Goal: Communication & Community: Share content

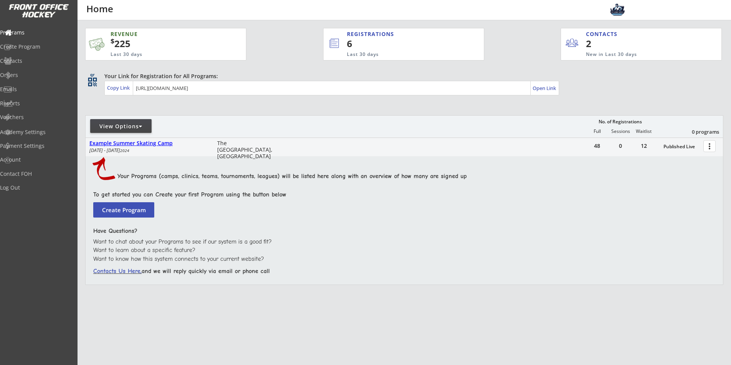
click at [142, 126] on div at bounding box center [140, 126] width 3 height 5
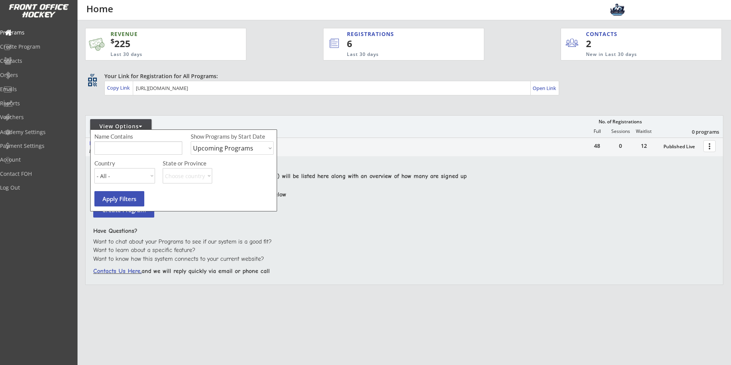
click at [143, 153] on input "input" at bounding box center [138, 148] width 88 height 13
click at [245, 147] on select "Upcoming Programs Past Programs Specific Date Range" at bounding box center [232, 148] width 83 height 13
select select ""Past Programs""
click at [191, 142] on select "Upcoming Programs Past Programs Specific Date Range" at bounding box center [232, 148] width 83 height 13
click at [127, 200] on button "Apply Filters" at bounding box center [119, 198] width 50 height 15
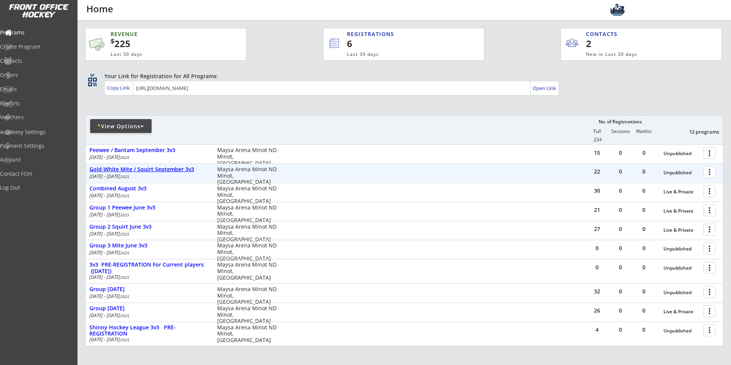
click at [147, 171] on div "Gold-White Mite / Squirt September 3v3" at bounding box center [149, 169] width 120 height 7
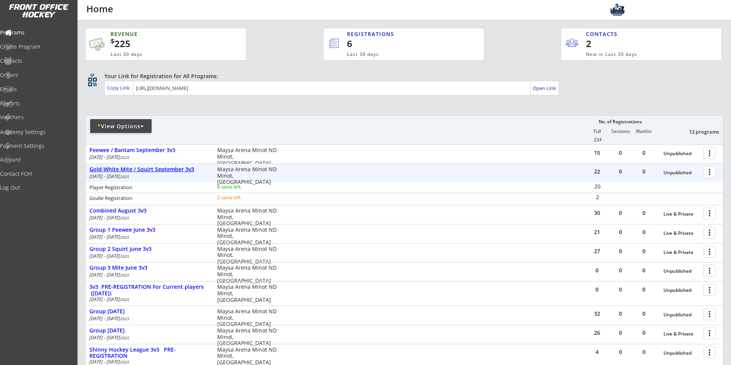
click at [185, 168] on div "Gold-White Mite / Squirt September 3v3" at bounding box center [149, 169] width 120 height 7
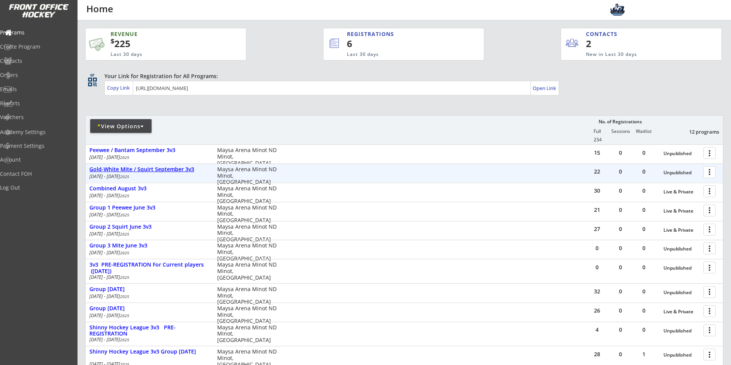
click at [185, 168] on div "Gold-White Mite / Squirt September 3v3" at bounding box center [149, 169] width 120 height 7
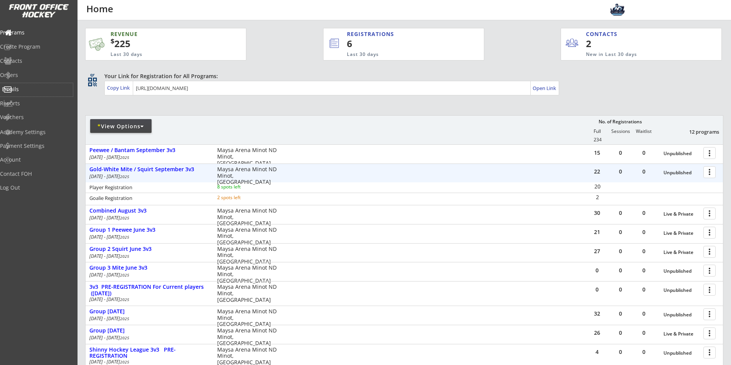
click at [32, 89] on div "Emails" at bounding box center [36, 89] width 69 height 5
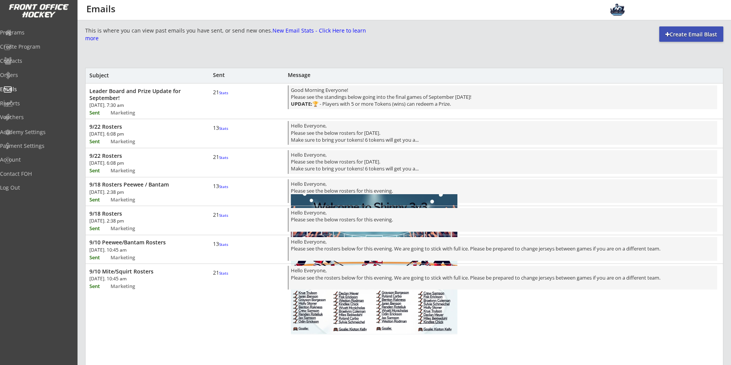
click at [667, 33] on div at bounding box center [667, 34] width 4 height 5
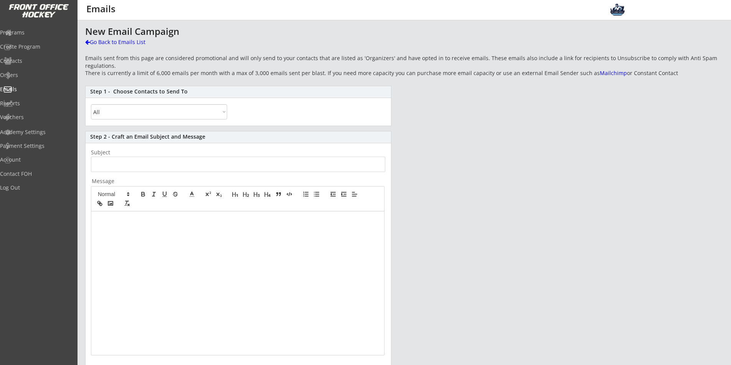
click at [185, 113] on select "All By Specific Programs Within Birth Year Range" at bounding box center [159, 111] width 136 height 15
click at [159, 113] on select "All By Specific Programs Within Birth Year Range" at bounding box center [159, 111] width 136 height 15
click at [158, 112] on select "All By Specific Programs Within Birth Year Range" at bounding box center [159, 111] width 136 height 15
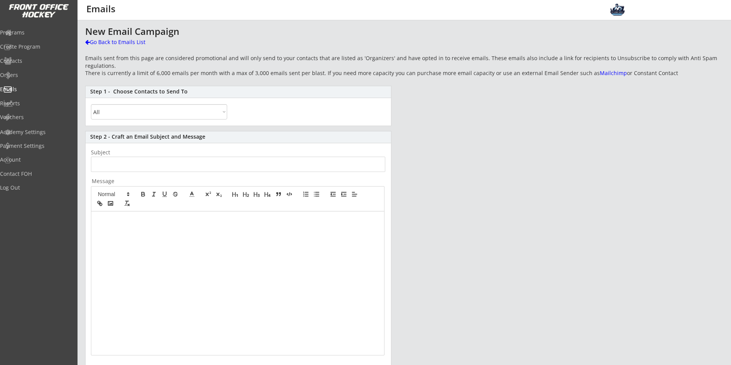
click at [327, 102] on div "Step 1 - Choose Contacts to Send To All By Specific Programs Within Birth Year …" at bounding box center [238, 106] width 306 height 40
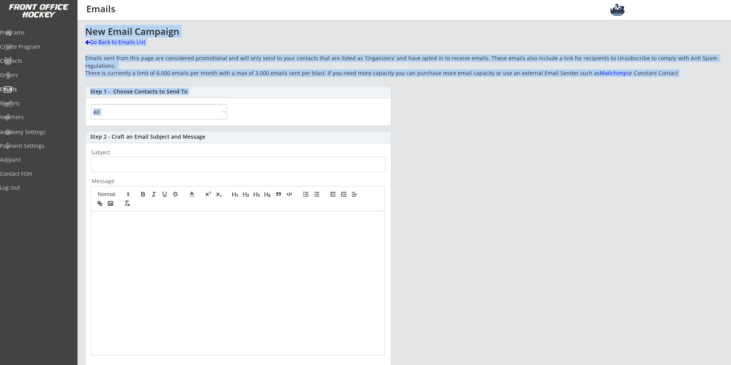
drag, startPoint x: 194, startPoint y: 76, endPoint x: 84, endPoint y: 35, distance: 117.2
click at [84, 35] on div "This is where you can view past emails you have sent, or send new ones. New Ema…" at bounding box center [403, 246] width 653 height 440
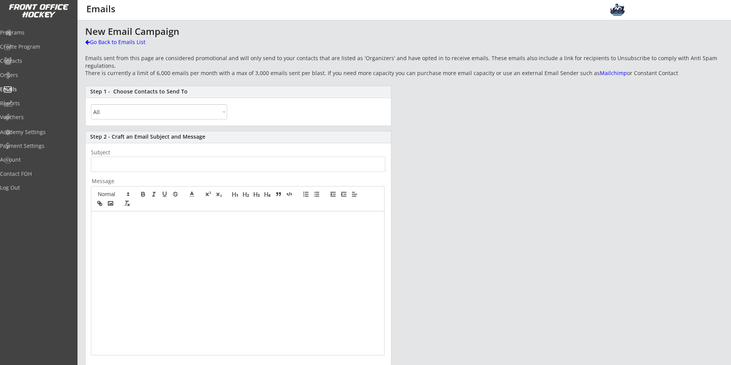
click at [84, 30] on div "This is where you can view past emails you have sent, or send new ones. New Ema…" at bounding box center [403, 246] width 653 height 440
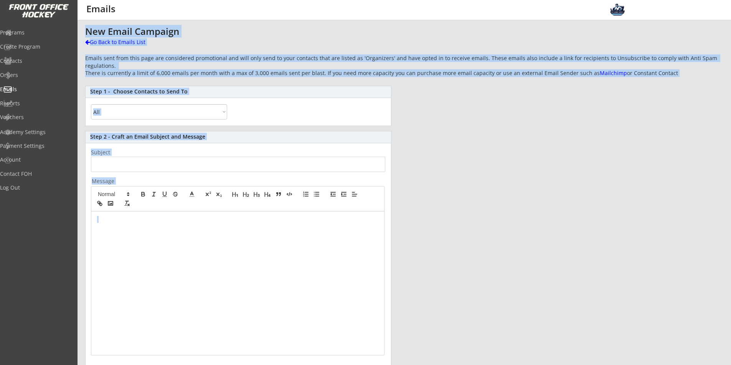
drag, startPoint x: 83, startPoint y: 28, endPoint x: 83, endPoint y: 35, distance: 7.3
click at [83, 35] on div "This is where you can view past emails you have sent, or send new ones. New Ema…" at bounding box center [403, 246] width 653 height 440
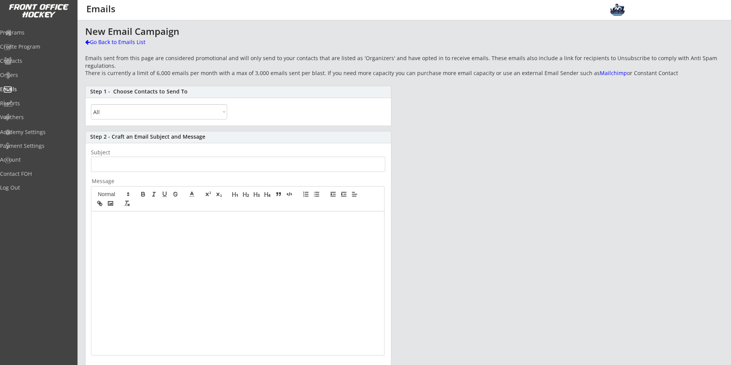
click at [84, 28] on div "This is where you can view past emails you have sent, or send new ones. New Ema…" at bounding box center [403, 246] width 653 height 440
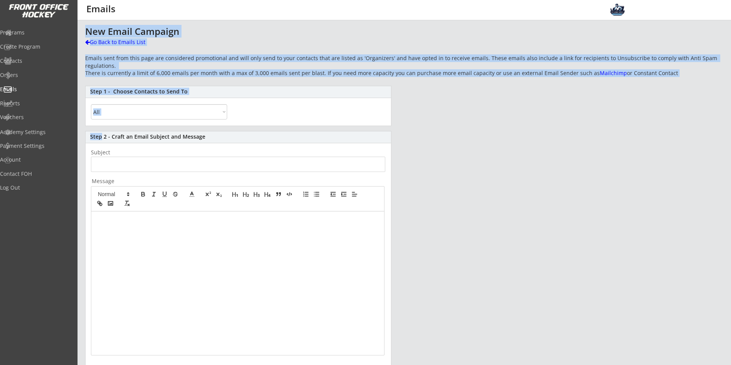
drag, startPoint x: 84, startPoint y: 28, endPoint x: 690, endPoint y: 80, distance: 609.0
click at [690, 80] on div "This is where you can view past emails you have sent, or send new ones. New Ema…" at bounding box center [403, 246] width 653 height 440
click at [690, 80] on div "New Email Campaign Go Back to Emails List Emails sent from this page are consid…" at bounding box center [404, 246] width 638 height 440
drag, startPoint x: 678, startPoint y: 78, endPoint x: 87, endPoint y: 29, distance: 593.4
click at [87, 29] on div "New Email Campaign Go Back to Emails List Emails sent from this page are consid…" at bounding box center [404, 246] width 638 height 440
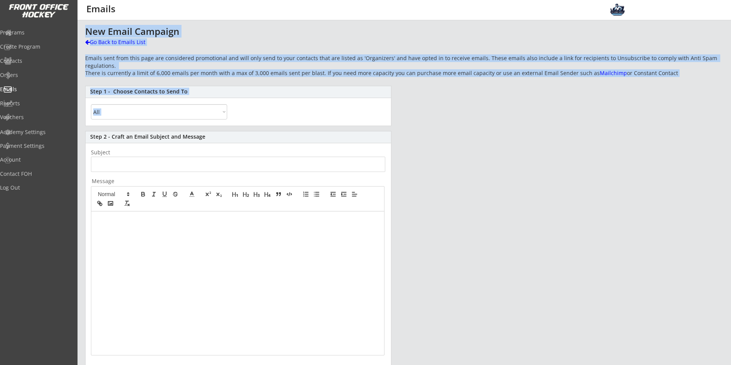
click at [87, 29] on div "New Email Campaign" at bounding box center [268, 31] width 367 height 9
drag, startPoint x: 112, startPoint y: 30, endPoint x: 669, endPoint y: 76, distance: 558.8
click at [669, 76] on div "New Email Campaign Go Back to Emails List Emails sent from this page are consid…" at bounding box center [404, 246] width 638 height 440
click at [669, 76] on div "Emails sent from this page are considered promotional and will only send to you…" at bounding box center [404, 65] width 638 height 23
drag, startPoint x: 669, startPoint y: 76, endPoint x: 657, endPoint y: 74, distance: 12.4
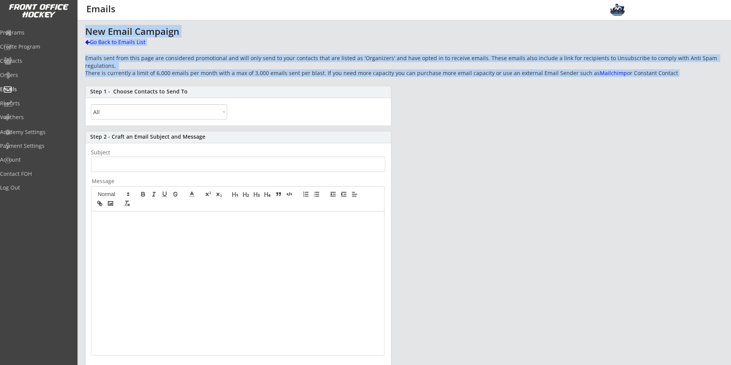
click at [644, 75] on div "Emails sent from this page are considered promotional and will only send to you…" at bounding box center [404, 65] width 638 height 23
click at [671, 72] on div "Emails sent from this page are considered promotional and will only send to you…" at bounding box center [404, 65] width 638 height 23
drag, startPoint x: 671, startPoint y: 72, endPoint x: 84, endPoint y: 33, distance: 588.5
click at [84, 33] on div "This is where you can view past emails you have sent, or send new ones. New Ema…" at bounding box center [403, 246] width 653 height 440
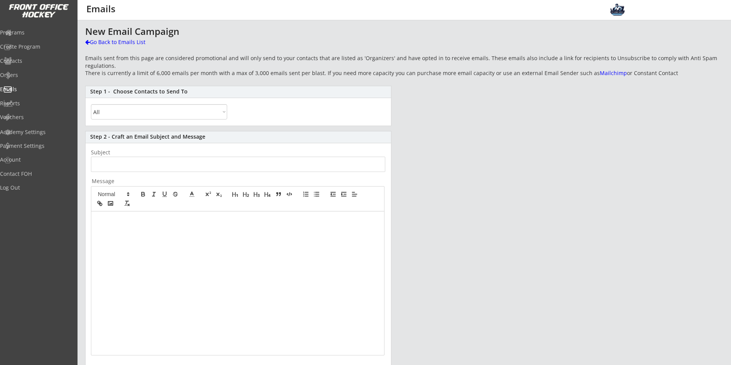
click at [84, 33] on div "This is where you can view past emails you have sent, or send new ones. New Ema…" at bounding box center [403, 246] width 653 height 440
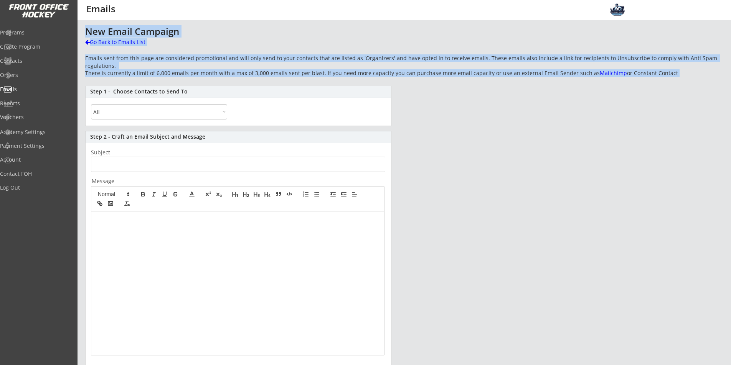
drag, startPoint x: 84, startPoint y: 32, endPoint x: 666, endPoint y: 73, distance: 584.0
click at [666, 73] on div "This is where you can view past emails you have sent, or send new ones. New Ema…" at bounding box center [403, 246] width 653 height 440
click at [666, 73] on div "Emails sent from this page are considered promotional and will only send to you…" at bounding box center [404, 65] width 638 height 23
drag, startPoint x: 666, startPoint y: 75, endPoint x: 81, endPoint y: 32, distance: 586.4
click at [81, 33] on div "This is where you can view past emails you have sent, or send new ones. New Ema…" at bounding box center [403, 246] width 653 height 440
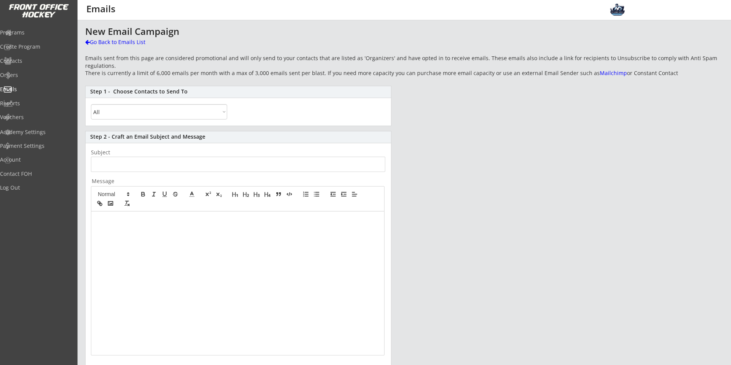
click at [81, 32] on div "This is where you can view past emails you have sent, or send new ones. New Ema…" at bounding box center [403, 246] width 653 height 440
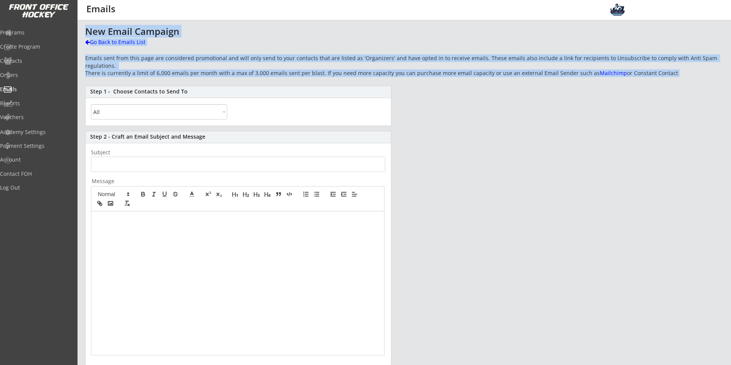
drag, startPoint x: 81, startPoint y: 32, endPoint x: 698, endPoint y: 74, distance: 618.1
click at [698, 74] on div "This is where you can view past emails you have sent, or send new ones. New Ema…" at bounding box center [403, 246] width 653 height 440
click at [698, 74] on div "Emails sent from this page are considered promotional and will only send to you…" at bounding box center [404, 65] width 638 height 23
drag, startPoint x: 679, startPoint y: 79, endPoint x: 84, endPoint y: 33, distance: 596.6
click at [84, 33] on div "This is where you can view past emails you have sent, or send new ones. New Ema…" at bounding box center [403, 246] width 653 height 440
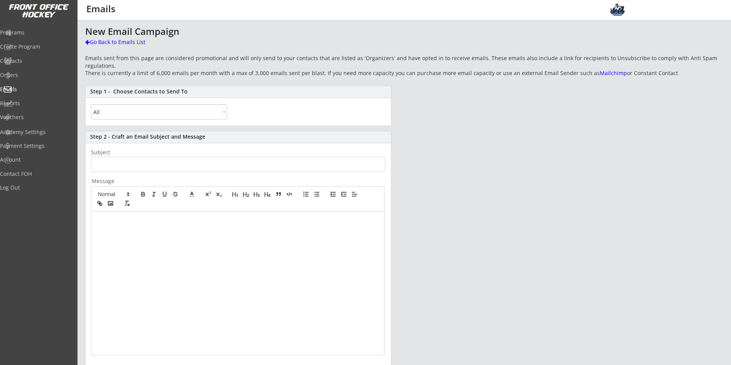
click at [84, 33] on div "This is where you can view past emails you have sent, or send new ones. New Ema…" at bounding box center [403, 246] width 653 height 440
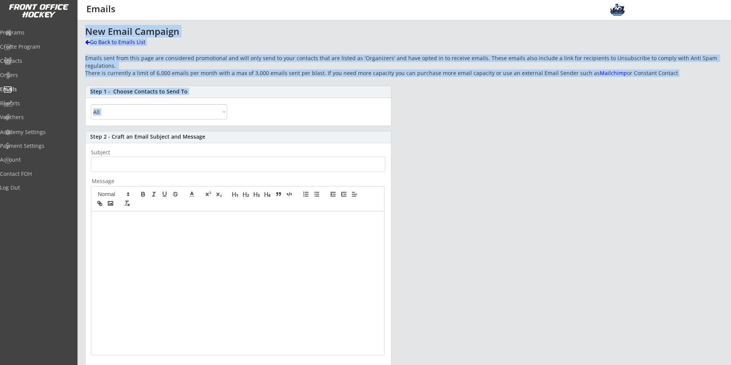
drag, startPoint x: 117, startPoint y: 31, endPoint x: 686, endPoint y: 82, distance: 571.5
click at [686, 82] on div "This is where you can view past emails you have sent, or send new ones. New Ema…" at bounding box center [403, 246] width 653 height 440
click at [686, 82] on div "New Email Campaign Go Back to Emails List Emails sent from this page are consid…" at bounding box center [404, 246] width 638 height 440
drag, startPoint x: 673, startPoint y: 74, endPoint x: 82, endPoint y: 32, distance: 592.8
click at [82, 33] on div "This is where you can view past emails you have sent, or send new ones. New Ema…" at bounding box center [403, 246] width 653 height 440
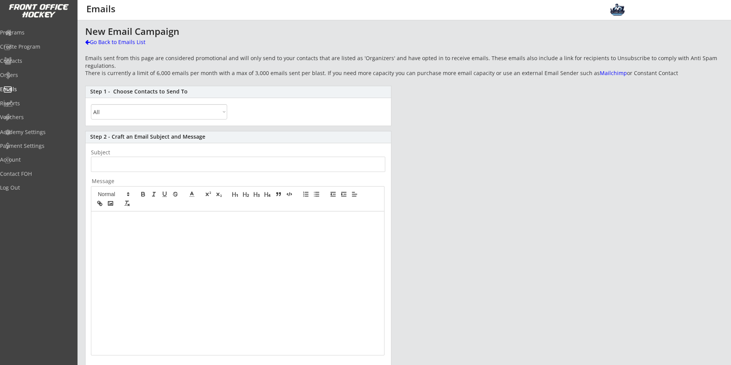
click at [82, 32] on div "This is where you can view past emails you have sent, or send new ones. New Ema…" at bounding box center [403, 246] width 653 height 440
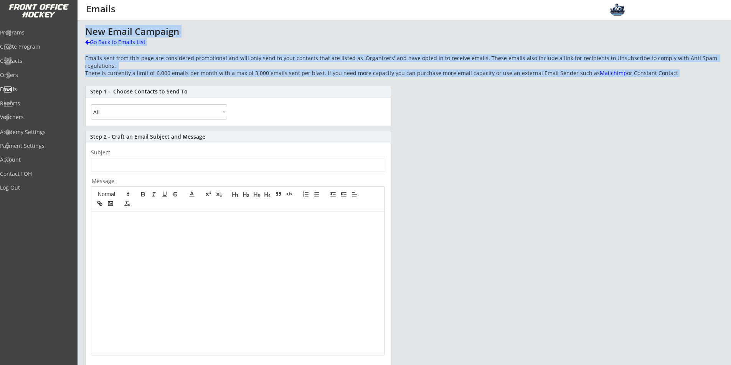
drag, startPoint x: 82, startPoint y: 32, endPoint x: 685, endPoint y: 71, distance: 604.1
click at [685, 71] on div "This is where you can view past emails you have sent, or send new ones. New Ema…" at bounding box center [403, 246] width 653 height 440
click at [685, 71] on div "Emails sent from this page are considered promotional and will only send to you…" at bounding box center [404, 65] width 638 height 23
click at [167, 117] on select "All By Specific Programs Within Birth Year Range" at bounding box center [159, 111] width 136 height 15
select select ""Within Birth Year Range""
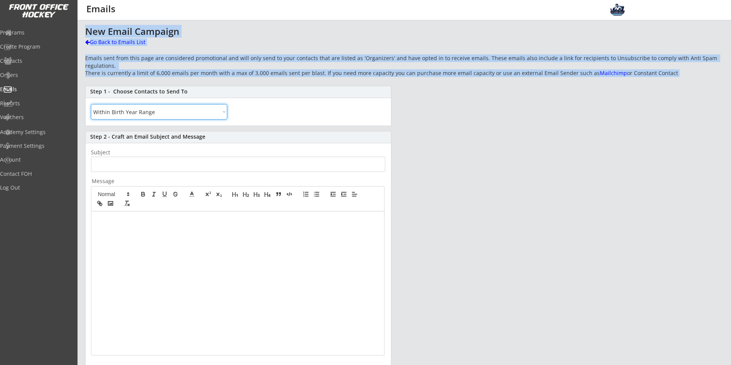
click at [91, 104] on select "All By Specific Programs Within Birth Year Range" at bounding box center [159, 111] width 136 height 15
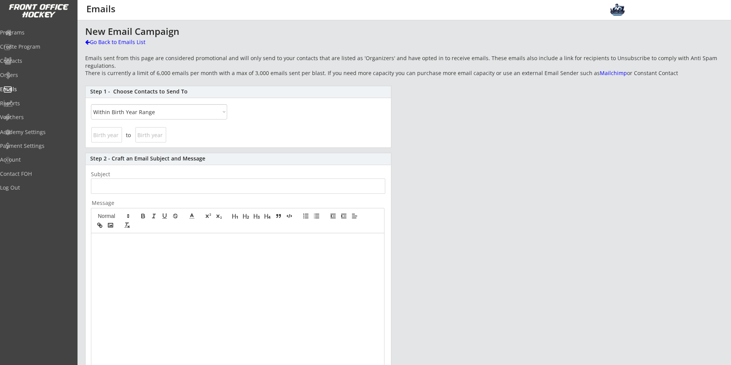
click at [106, 135] on input "input" at bounding box center [106, 134] width 31 height 15
click at [132, 110] on select "All By Specific Programs Within Birth Year Range" at bounding box center [159, 111] width 136 height 15
click at [91, 104] on select "All By Specific Programs Within Birth Year Range" at bounding box center [159, 111] width 136 height 15
click at [103, 137] on input "input" at bounding box center [106, 134] width 31 height 15
type input "2016"
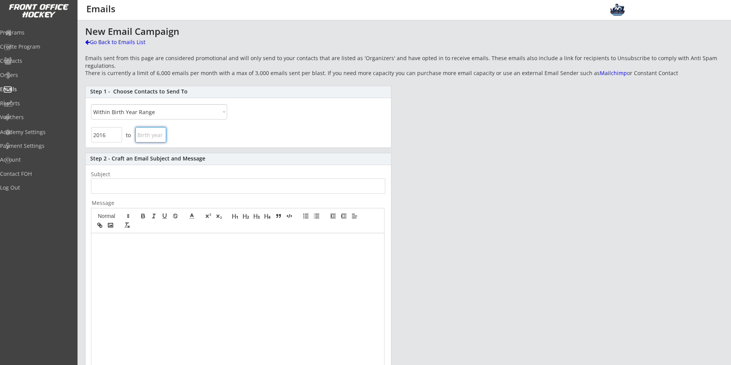
click at [159, 138] on input "input" at bounding box center [150, 134] width 31 height 15
type input "2015"
click at [269, 122] on div "Step 1 - Choose Contacts to Send To All By Specific Programs Within Birth Year …" at bounding box center [238, 117] width 306 height 62
click at [286, 109] on div "Step 1 - Choose Contacts to Send To All By Specific Programs Within Birth Year …" at bounding box center [238, 117] width 306 height 62
click at [155, 135] on input "input" at bounding box center [150, 134] width 31 height 15
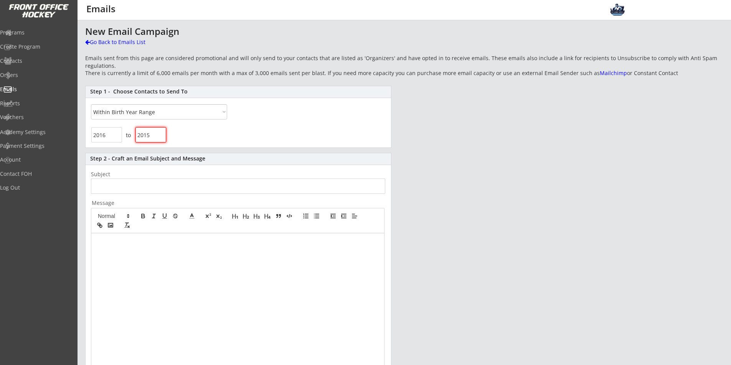
drag, startPoint x: 147, startPoint y: 135, endPoint x: 158, endPoint y: 135, distance: 11.9
click at [158, 135] on input "input" at bounding box center [150, 134] width 31 height 15
click at [204, 133] on div "to" at bounding box center [238, 136] width 305 height 22
click at [156, 137] on input "input" at bounding box center [150, 134] width 31 height 15
click at [349, 112] on div "Step 1 - Choose Contacts to Send To All By Specific Programs Within Birth Year …" at bounding box center [238, 117] width 306 height 62
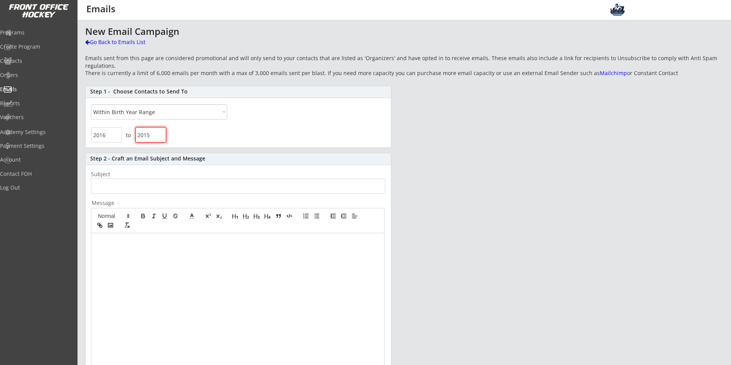
click at [473, 219] on div "New Email Campaign Go Back to Emails List Emails sent from this page are consid…" at bounding box center [404, 257] width 638 height 462
click at [161, 136] on input "input" at bounding box center [150, 134] width 31 height 15
click at [307, 107] on div "Step 1 - Choose Contacts to Send To All By Specific Programs Within Birth Year …" at bounding box center [238, 117] width 306 height 62
click at [230, 121] on div "Step 1 - Choose Contacts to Send To All By Specific Programs Within Birth Year …" at bounding box center [238, 117] width 306 height 62
click at [218, 113] on select "All By Specific Programs Within Birth Year Range" at bounding box center [159, 111] width 136 height 15
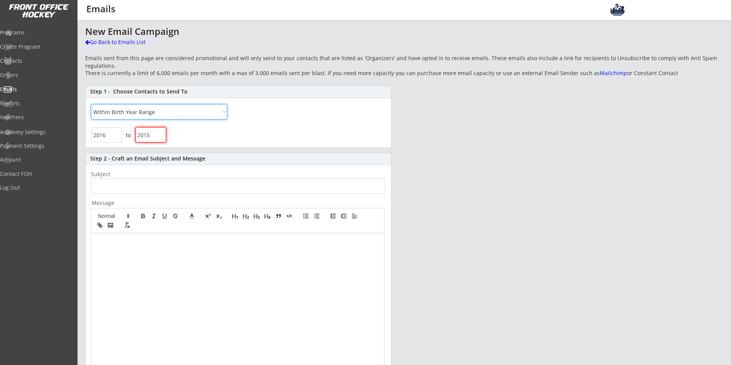
click at [202, 111] on select "All By Specific Programs Within Birth Year Range" at bounding box center [159, 111] width 136 height 15
click at [336, 130] on div "to" at bounding box center [238, 136] width 305 height 22
click at [161, 137] on input "input" at bounding box center [150, 134] width 31 height 15
click at [191, 132] on div "to" at bounding box center [238, 136] width 305 height 22
click at [181, 191] on input "input" at bounding box center [238, 186] width 294 height 15
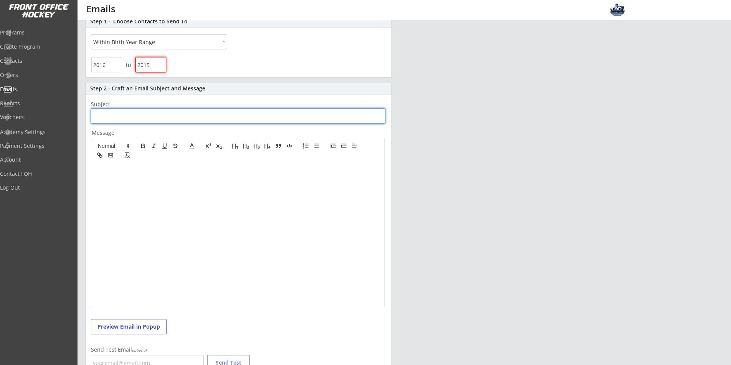
scroll to position [128, 0]
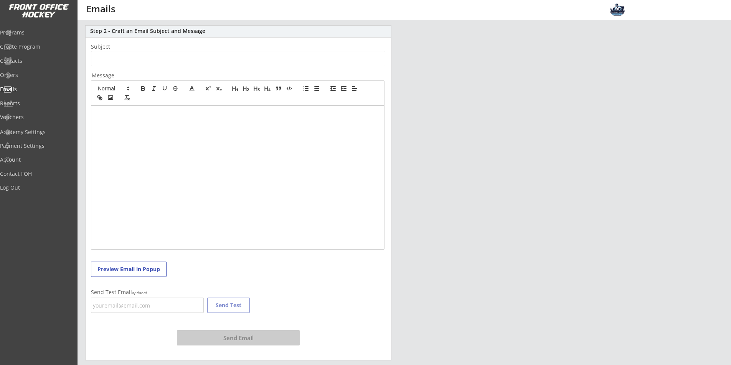
click at [296, 290] on div "Step 2 - Craft an Email Subject and Message Subject Message Preview Email in Po…" at bounding box center [238, 193] width 306 height 336
click at [186, 130] on div at bounding box center [237, 178] width 293 height 144
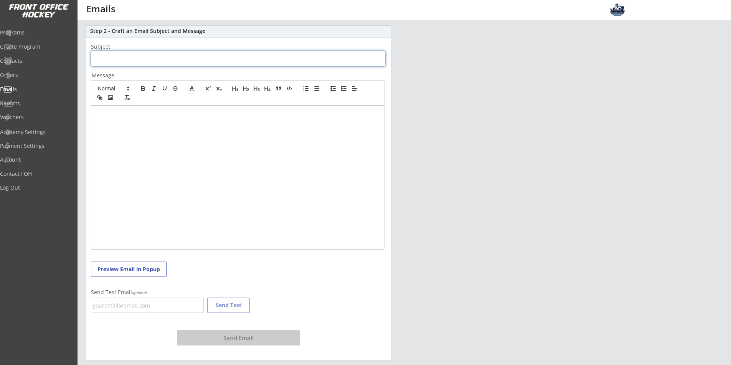
click at [152, 59] on input "input" at bounding box center [238, 58] width 294 height 15
click at [194, 181] on div at bounding box center [237, 178] width 293 height 144
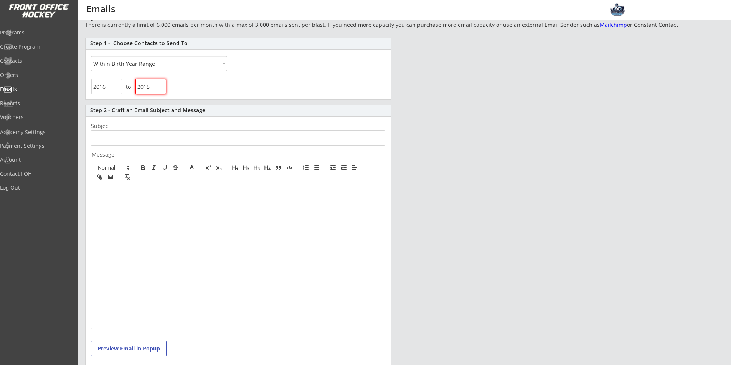
scroll to position [0, 0]
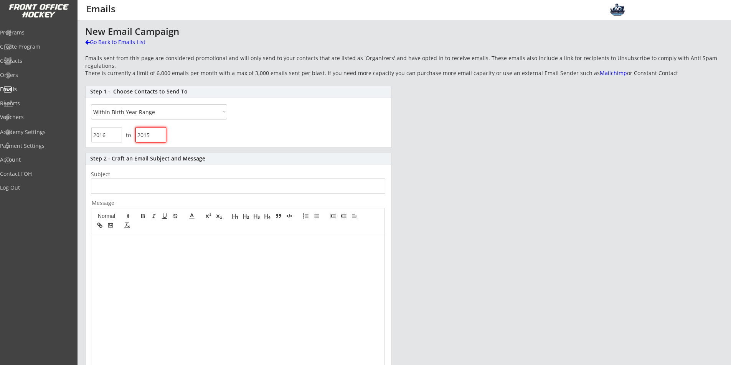
click at [153, 136] on input "input" at bounding box center [150, 134] width 31 height 15
click at [117, 137] on input "input" at bounding box center [106, 134] width 31 height 15
type input "2014"
click at [117, 136] on input "input" at bounding box center [106, 134] width 31 height 15
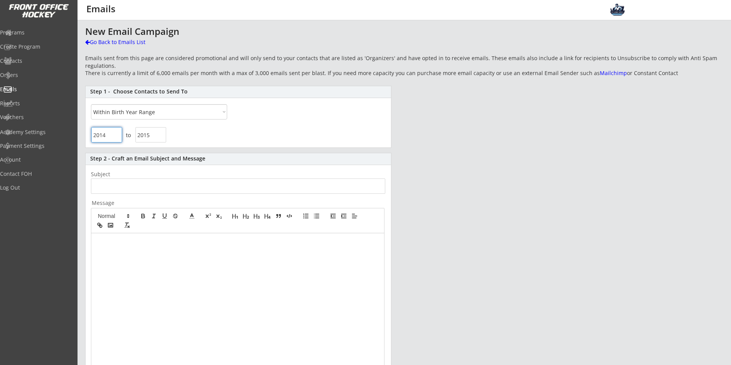
click at [116, 138] on input "input" at bounding box center [106, 134] width 31 height 15
click at [145, 132] on input "input" at bounding box center [150, 134] width 31 height 15
click at [161, 131] on input "input" at bounding box center [150, 134] width 31 height 15
click at [227, 132] on div "to" at bounding box center [238, 136] width 305 height 22
drag, startPoint x: 84, startPoint y: 57, endPoint x: 678, endPoint y: 71, distance: 594.2
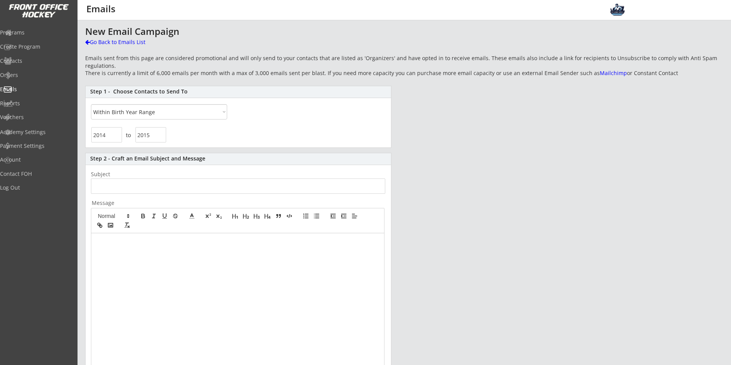
click at [678, 71] on div "This is where you can view past emails you have sent, or send new ones. New Ema…" at bounding box center [403, 257] width 653 height 462
click at [678, 71] on div "Emails sent from this page are considered promotional and will only send to you…" at bounding box center [404, 65] width 638 height 23
click at [153, 133] on input "input" at bounding box center [150, 134] width 31 height 15
click at [30, 87] on div "Emails" at bounding box center [36, 89] width 69 height 5
click at [182, 110] on select "All By Specific Programs Within Birth Year Range" at bounding box center [159, 111] width 136 height 15
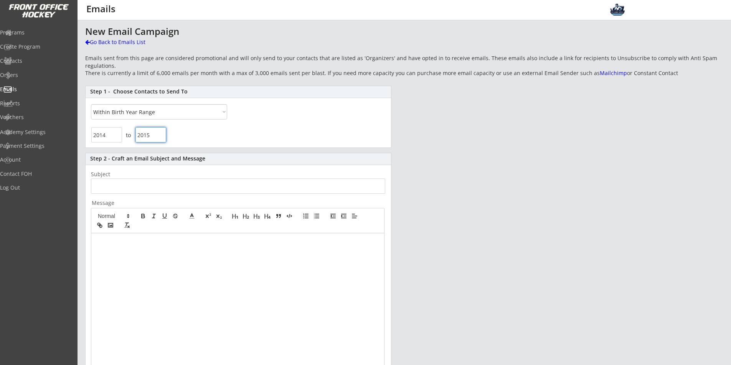
click at [274, 130] on div "to" at bounding box center [238, 136] width 305 height 22
click at [256, 133] on div "to" at bounding box center [238, 136] width 305 height 22
click at [183, 111] on select "All By Specific Programs Within Birth Year Range" at bounding box center [159, 111] width 136 height 15
click at [322, 126] on div "to" at bounding box center [238, 136] width 305 height 22
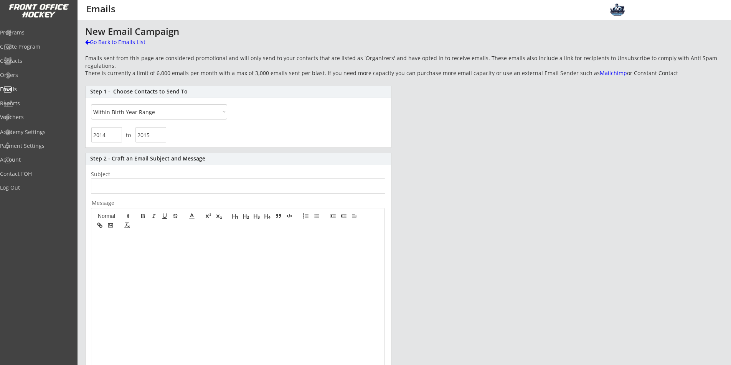
click at [185, 116] on select "All By Specific Programs Within Birth Year Range" at bounding box center [159, 111] width 136 height 15
click at [187, 114] on select "All By Specific Programs Within Birth Year Range" at bounding box center [159, 111] width 136 height 15
click at [393, 137] on div "New Email Campaign Go Back to Emails List Emails sent from this page are consid…" at bounding box center [404, 257] width 638 height 462
drag, startPoint x: 156, startPoint y: 135, endPoint x: 122, endPoint y: 137, distance: 34.2
click at [122, 137] on div "to" at bounding box center [128, 134] width 75 height 15
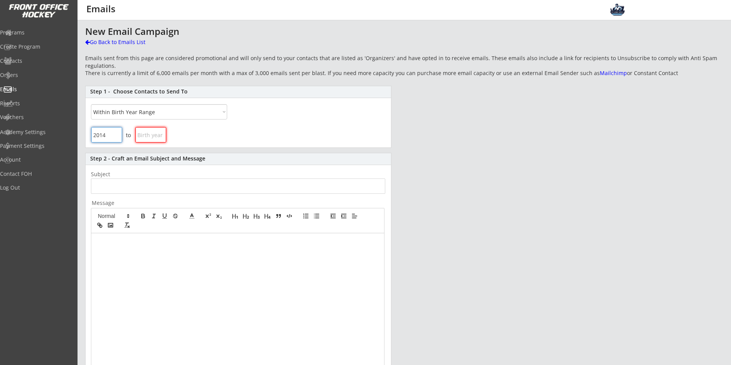
drag, startPoint x: 98, startPoint y: 140, endPoint x: 94, endPoint y: 140, distance: 3.9
click at [94, 140] on input "input" at bounding box center [106, 134] width 31 height 15
click at [323, 110] on div "Step 1 - Choose Contacts to Send To All By Specific Programs Within Birth Year …" at bounding box center [238, 117] width 306 height 62
click at [349, 114] on div "Step 1 - Choose Contacts to Send To All By Specific Programs Within Birth Year …" at bounding box center [238, 117] width 306 height 62
click at [484, 137] on div "New Email Campaign Go Back to Emails List Emails sent from this page are consid…" at bounding box center [404, 257] width 638 height 462
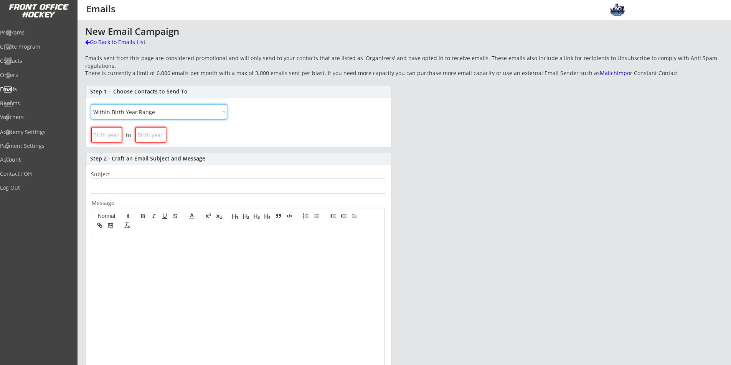
click at [153, 118] on select "All By Specific Programs Within Birth Year Range" at bounding box center [159, 111] width 136 height 15
click at [91, 104] on select "All By Specific Programs Within Birth Year Range" at bounding box center [159, 111] width 136 height 15
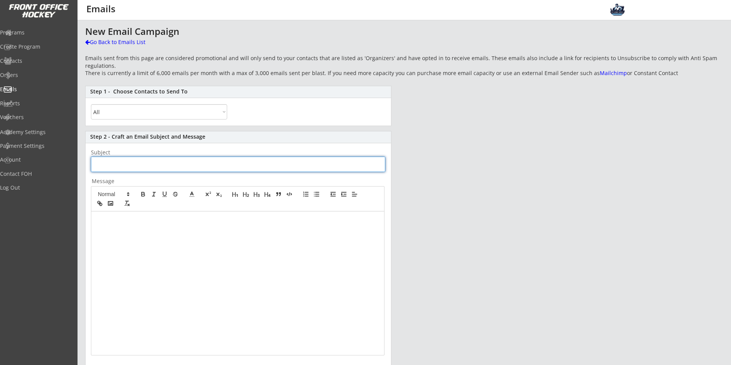
click at [132, 160] on input "input" at bounding box center [238, 164] width 294 height 15
click at [181, 168] on input "input" at bounding box center [238, 164] width 294 height 15
click at [180, 114] on select "All By Specific Programs Within Birth Year Range" at bounding box center [159, 111] width 136 height 15
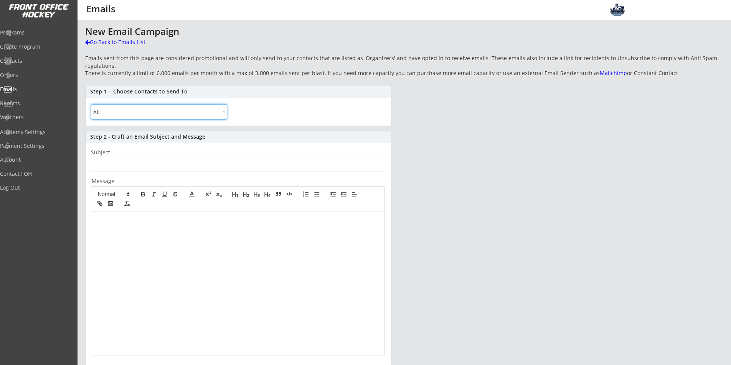
click at [91, 104] on select "All By Specific Programs Within Birth Year Range" at bounding box center [159, 111] width 136 height 15
click at [138, 110] on select "All By Specific Programs Within Birth Year Range" at bounding box center [159, 111] width 136 height 15
click at [91, 104] on select "All By Specific Programs Within Birth Year Range" at bounding box center [159, 111] width 136 height 15
click at [192, 114] on select "All By Specific Programs Within Birth Year Range" at bounding box center [159, 111] width 136 height 15
select select ""By Specific Programs""
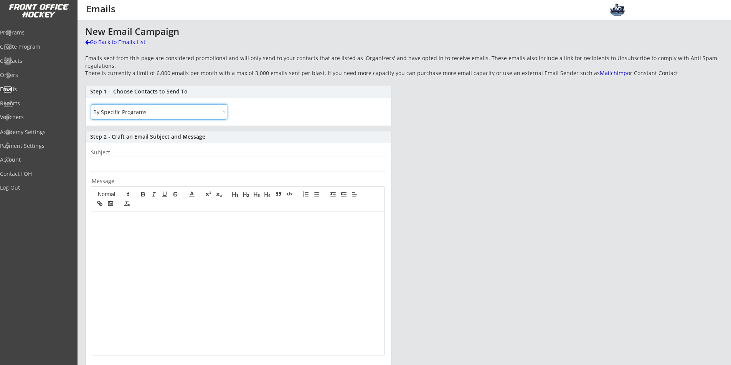
click at [91, 104] on select "All By Specific Programs Within Birth Year Range" at bounding box center [159, 111] width 136 height 15
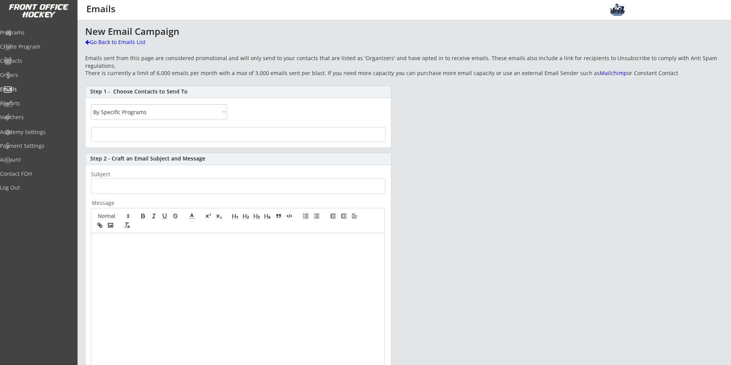
click at [140, 114] on select "All By Specific Programs Within Birth Year Range" at bounding box center [159, 111] width 136 height 15
select select
click at [91, 104] on select "All By Specific Programs Within Birth Year Range" at bounding box center [159, 111] width 136 height 15
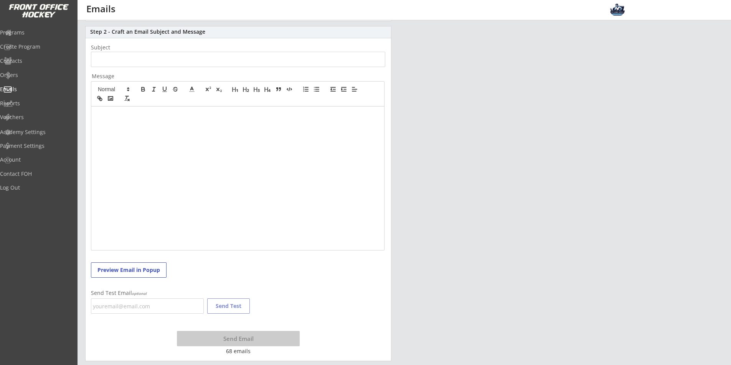
scroll to position [106, 0]
drag, startPoint x: 249, startPoint y: 353, endPoint x: 219, endPoint y: 353, distance: 30.7
click at [219, 353] on div "68 emails" at bounding box center [237, 351] width 57 height 8
click at [321, 262] on div "Step 2 - Craft an Email Subject and Message Subject Message Preview Email in Po…" at bounding box center [238, 193] width 306 height 336
click at [245, 201] on div at bounding box center [237, 178] width 293 height 144
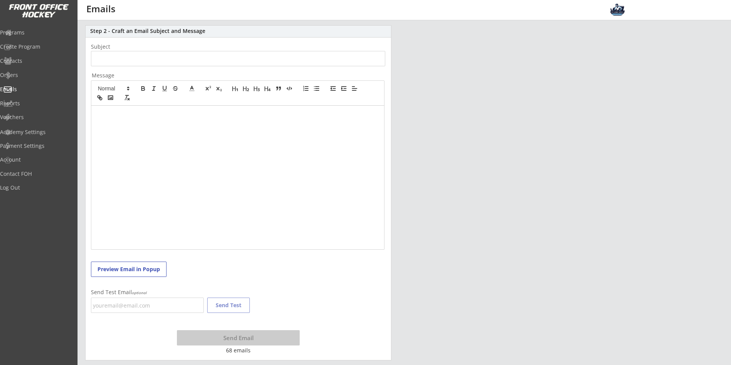
scroll to position [3, 0]
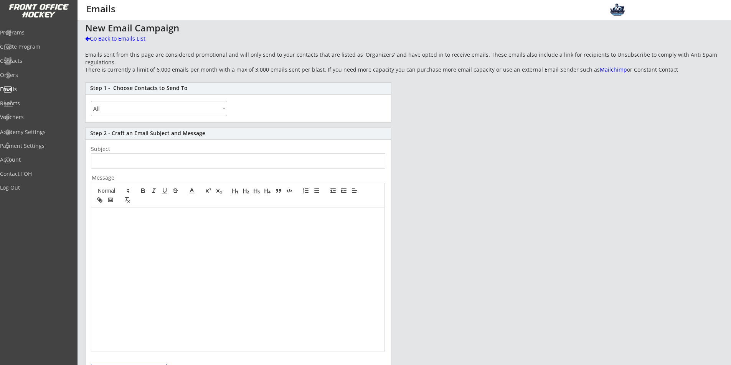
click at [154, 111] on select "All By Specific Programs Within Birth Year Range" at bounding box center [159, 108] width 136 height 15
click at [91, 101] on select "All By Specific Programs Within Birth Year Range" at bounding box center [159, 108] width 136 height 15
click at [163, 113] on select "All By Specific Programs Within Birth Year Range" at bounding box center [159, 108] width 136 height 15
click at [44, 44] on div "Create Program" at bounding box center [36, 46] width 69 height 5
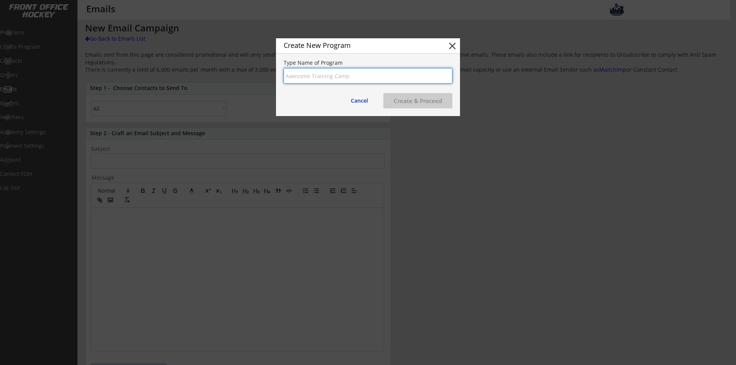
click at [323, 77] on input "input" at bounding box center [368, 75] width 169 height 15
click at [451, 44] on button "close" at bounding box center [453, 46] width 12 height 12
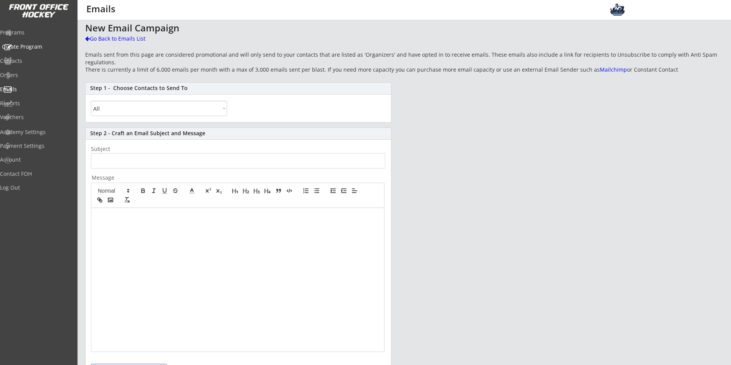
click at [39, 34] on div "Programs" at bounding box center [36, 32] width 73 height 5
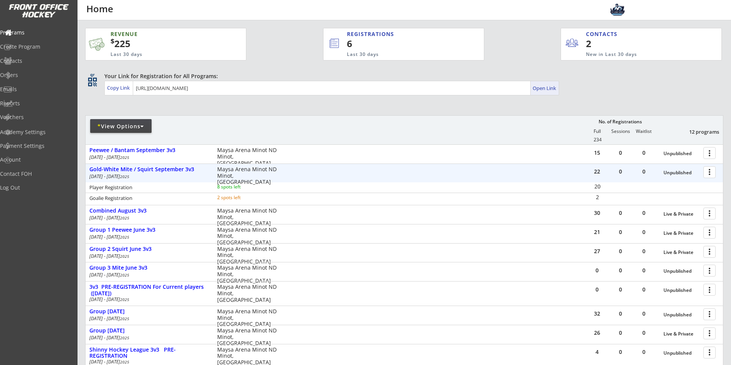
click at [589, 89] on div "Your Link for Registration for All Programs: Copy Link Open Link" at bounding box center [413, 83] width 619 height 23
click at [517, 92] on div "Your Link for Registration for All Programs: Copy Link Open Link" at bounding box center [413, 83] width 619 height 23
click at [626, 87] on div "Your Link for Registration for All Programs: Copy Link Open Link" at bounding box center [413, 83] width 619 height 23
click at [38, 31] on div "Programs" at bounding box center [36, 32] width 69 height 5
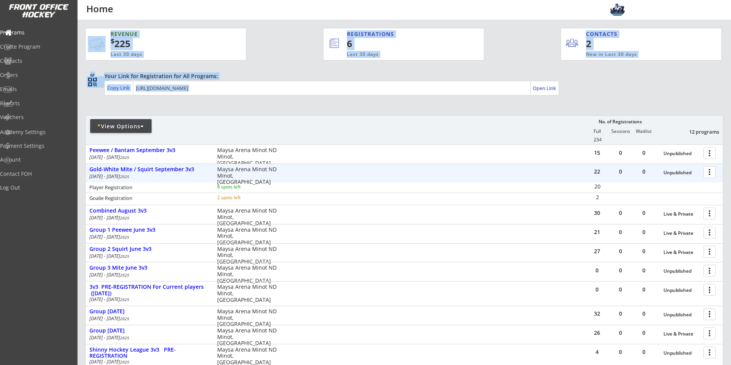
drag, startPoint x: 187, startPoint y: 109, endPoint x: 94, endPoint y: 40, distance: 116.0
click at [94, 40] on div "REVENUE $ 225 Last 30 days REGISTRATIONS 6 Last 30 days CONTACTS 2 New in Last …" at bounding box center [404, 258] width 638 height 477
click at [88, 26] on div "REVENUE $ 225 Last 30 days REGISTRATIONS 6 Last 30 days CONTACTS 2 New in Last …" at bounding box center [403, 40] width 636 height 41
drag, startPoint x: 84, startPoint y: 25, endPoint x: 649, endPoint y: 94, distance: 569.1
click at [649, 94] on div "REVENUE $ 225 Last 30 days REGISTRATIONS 6 Last 30 days CONTACTS 2 New in Last …" at bounding box center [403, 260] width 653 height 481
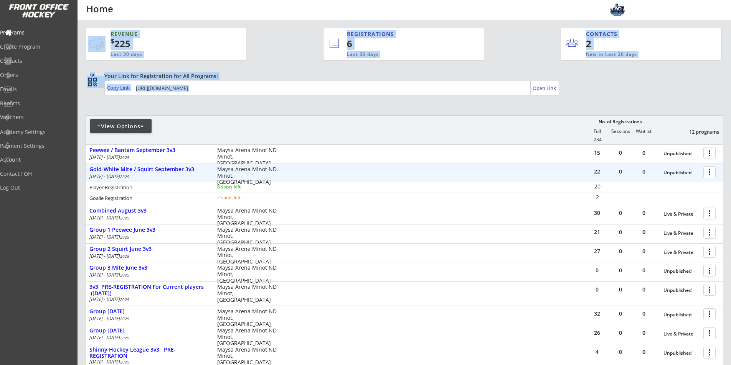
click at [649, 94] on div "Your Link for Registration for All Programs: Copy Link Open Link" at bounding box center [413, 83] width 619 height 23
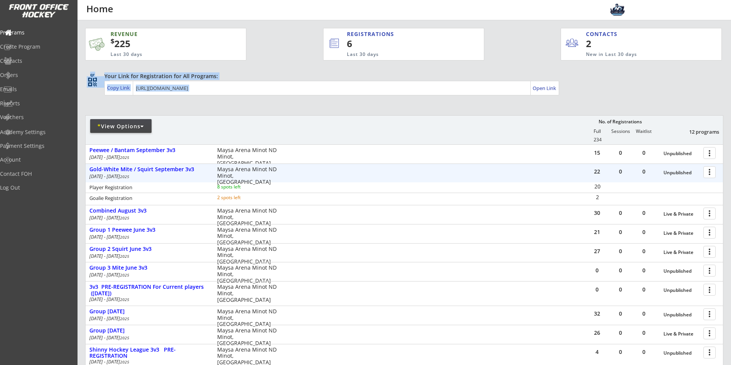
drag, startPoint x: 652, startPoint y: 101, endPoint x: 309, endPoint y: 37, distance: 348.4
click at [309, 37] on div "REVENUE $ 225 Last 30 days REGISTRATIONS 6 Last 30 days CONTACTS 2 New in Last …" at bounding box center [404, 258] width 638 height 477
click at [595, 71] on div "REVENUE $ 225 Last 30 days REGISTRATIONS 6 Last 30 days CONTACTS 2 New in Last …" at bounding box center [404, 258] width 638 height 477
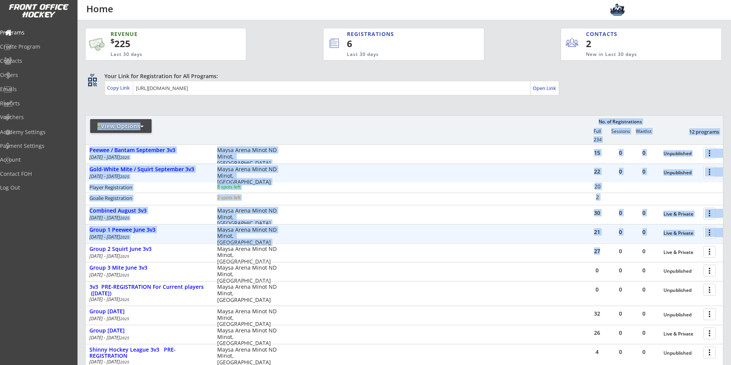
drag, startPoint x: 596, startPoint y: 103, endPoint x: 607, endPoint y: 252, distance: 149.7
click at [607, 252] on div "REVENUE $ 225 Last 30 days REGISTRATIONS 6 Last 30 days CONTACTS 2 New in Last …" at bounding box center [404, 258] width 638 height 477
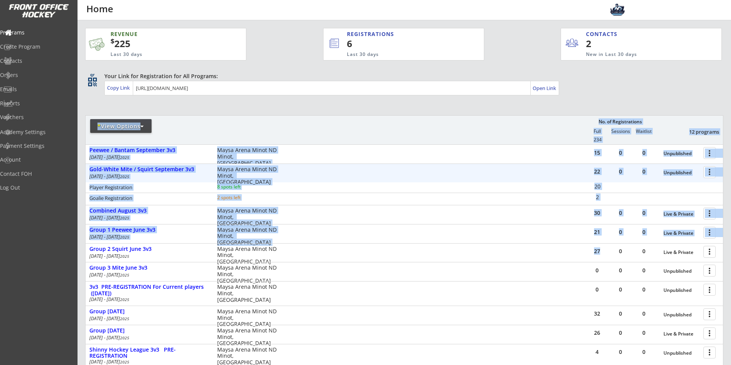
drag, startPoint x: 609, startPoint y: 116, endPoint x: 609, endPoint y: 109, distance: 7.7
click at [609, 115] on div "REVENUE $ 225 Last 30 days REGISTRATIONS 6 Last 30 days CONTACTS 2 New in Last …" at bounding box center [404, 258] width 638 height 477
click at [609, 109] on div "REVENUE $ 225 Last 30 days REGISTRATIONS 6 Last 30 days CONTACTS 2 New in Last …" at bounding box center [404, 258] width 638 height 477
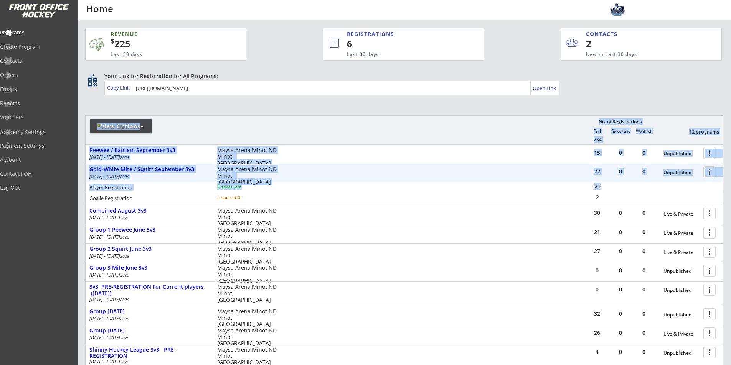
drag, startPoint x: 597, startPoint y: 105, endPoint x: 611, endPoint y: 103, distance: 14.3
click at [613, 187] on div "REVENUE $ 225 Last 30 days REGISTRATIONS 6 Last 30 days CONTACTS 2 New in Last …" at bounding box center [404, 258] width 638 height 477
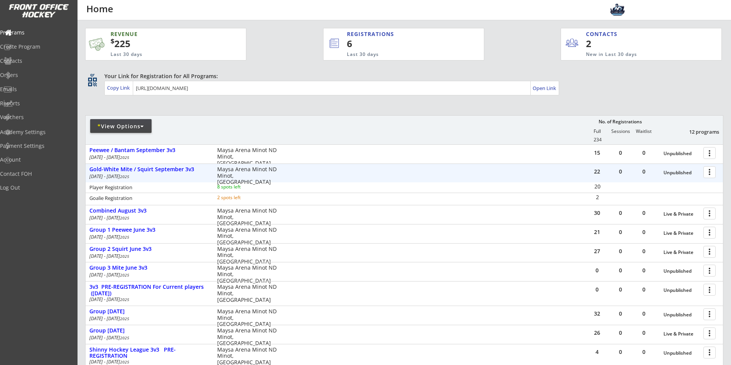
click at [610, 71] on div "REVENUE $ 225 Last 30 days REGISTRATIONS 6 Last 30 days CONTACTS 2 New in Last …" at bounding box center [404, 258] width 638 height 477
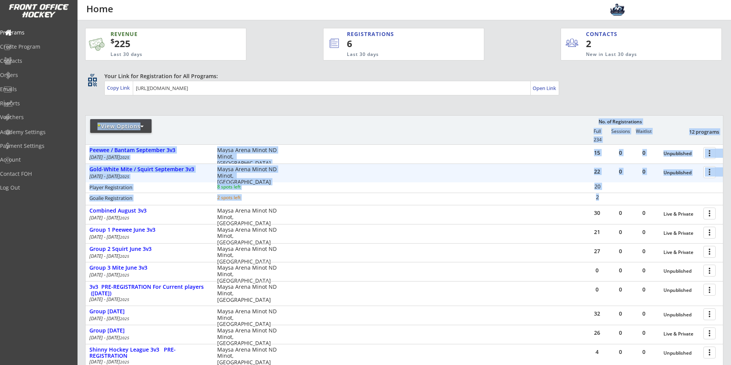
drag, startPoint x: 591, startPoint y: 98, endPoint x: 607, endPoint y: 123, distance: 29.7
click at [608, 198] on div "REVENUE $ 225 Last 30 days REGISTRATIONS 6 Last 30 days CONTACTS 2 New in Last …" at bounding box center [404, 258] width 638 height 477
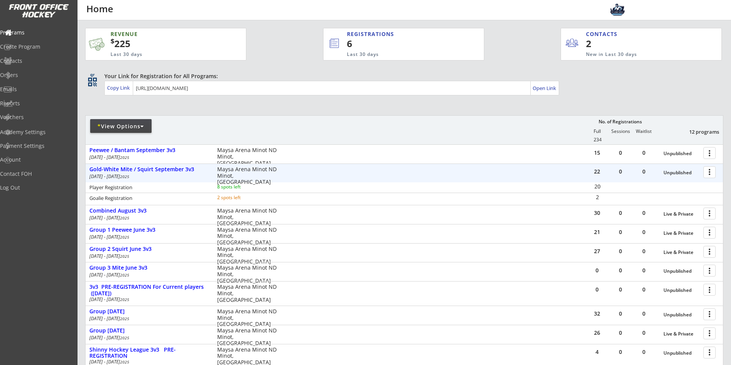
click at [603, 85] on div "Your Link for Registration for All Programs: Copy Link Open Link" at bounding box center [413, 83] width 619 height 23
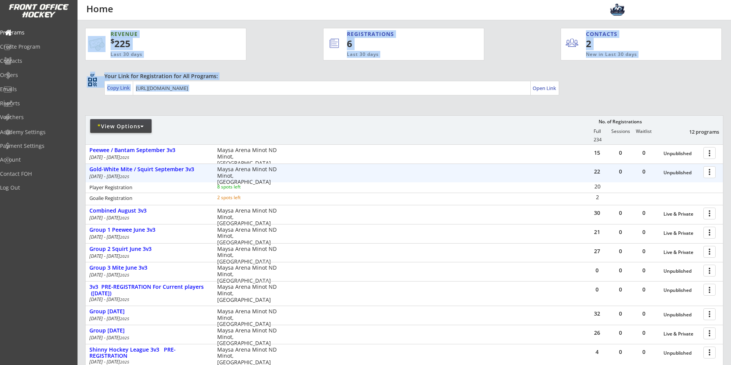
drag, startPoint x: 586, startPoint y: 101, endPoint x: 82, endPoint y: 26, distance: 509.4
click at [82, 26] on div "REVENUE $ 225 Last 30 days REGISTRATIONS 6 Last 30 days CONTACTS 2 New in Last …" at bounding box center [403, 260] width 653 height 481
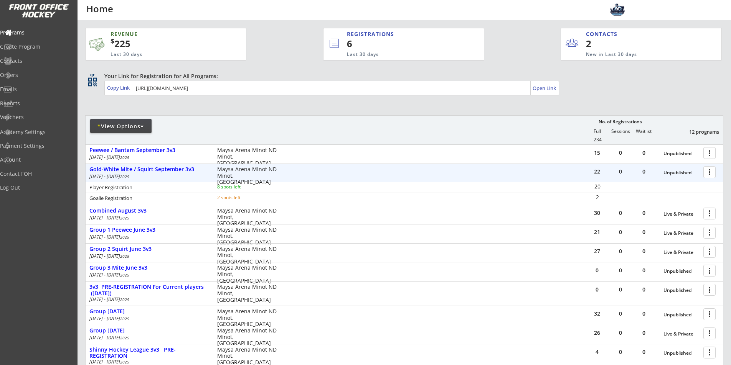
click at [82, 26] on div "REVENUE $ 225 Last 30 days REGISTRATIONS 6 Last 30 days CONTACTS 2 New in Last …" at bounding box center [403, 260] width 653 height 481
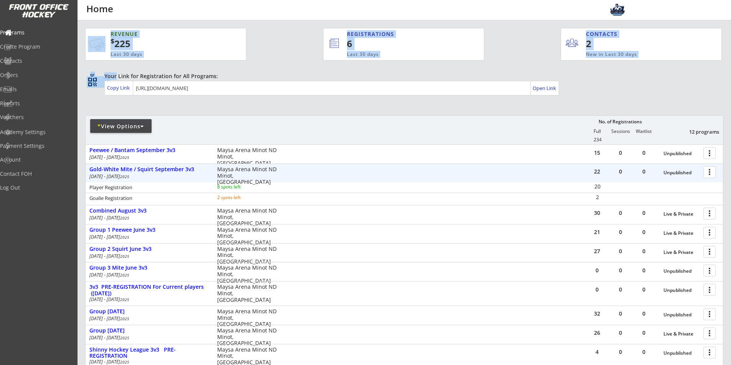
drag, startPoint x: 82, startPoint y: 26, endPoint x: 607, endPoint y: 96, distance: 528.9
click at [607, 96] on div "REVENUE $ 225 Last 30 days REGISTRATIONS 6 Last 30 days CONTACTS 2 New in Last …" at bounding box center [403, 260] width 653 height 481
click at [607, 96] on div "qr qr_code Your Link for Registration for All Programs: Copy Link Open Link" at bounding box center [404, 84] width 638 height 24
drag, startPoint x: 607, startPoint y: 96, endPoint x: 87, endPoint y: 24, distance: 524.3
click at [90, 32] on div "REVENUE $ 225 Last 30 days REGISTRATIONS 6 Last 30 days CONTACTS 2 New in Last …" at bounding box center [404, 258] width 638 height 477
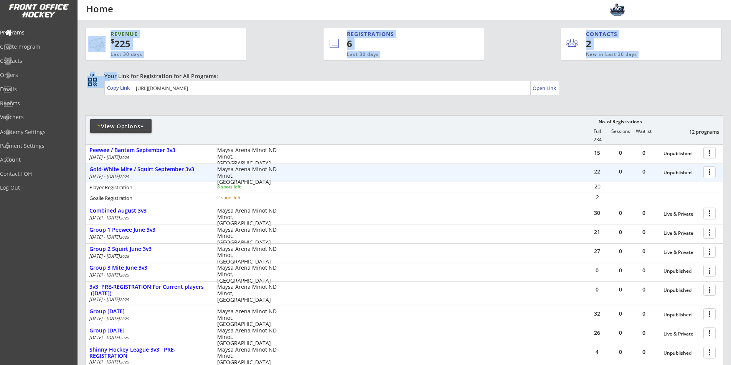
click at [87, 24] on div "REVENUE $ 225 Last 30 days REGISTRATIONS 6 Last 30 days CONTACTS 2 New in Last …" at bounding box center [403, 40] width 636 height 41
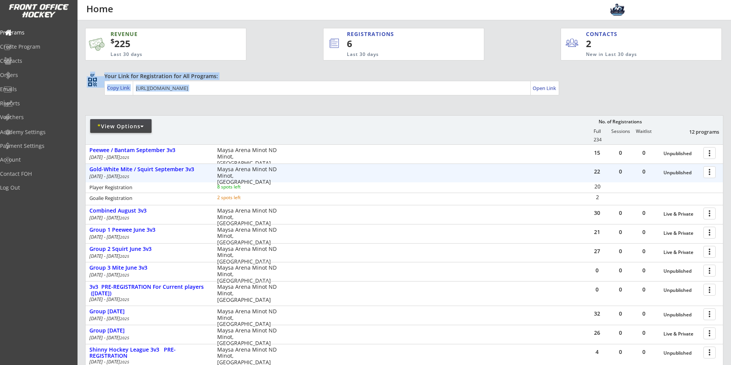
drag, startPoint x: 89, startPoint y: 24, endPoint x: 629, endPoint y: 105, distance: 546.1
click at [629, 105] on div "REVENUE $ 225 Last 30 days REGISTRATIONS 6 Last 30 days CONTACTS 2 New in Last …" at bounding box center [404, 258] width 638 height 477
click at [629, 104] on div "REVENUE $ 225 Last 30 days REGISTRATIONS 6 Last 30 days CONTACTS 2 New in Last …" at bounding box center [404, 258] width 638 height 477
click at [32, 85] on div "Emails" at bounding box center [36, 89] width 73 height 13
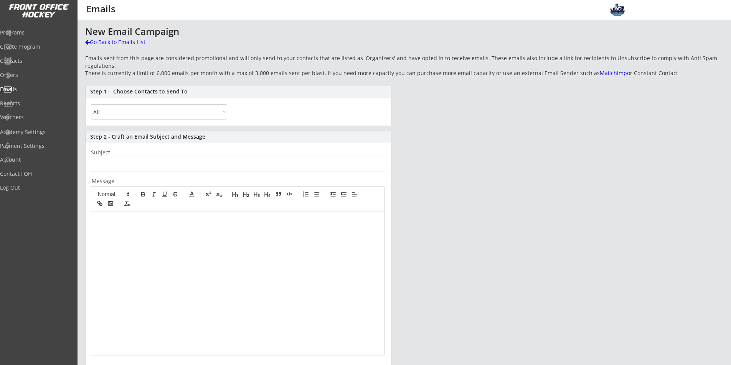
click at [185, 109] on select "All By Specific Programs Within Birth Year Range" at bounding box center [159, 111] width 136 height 15
select select ""By Specific Programs""
click at [91, 104] on select "All By Specific Programs Within Birth Year Range" at bounding box center [159, 111] width 136 height 15
select select
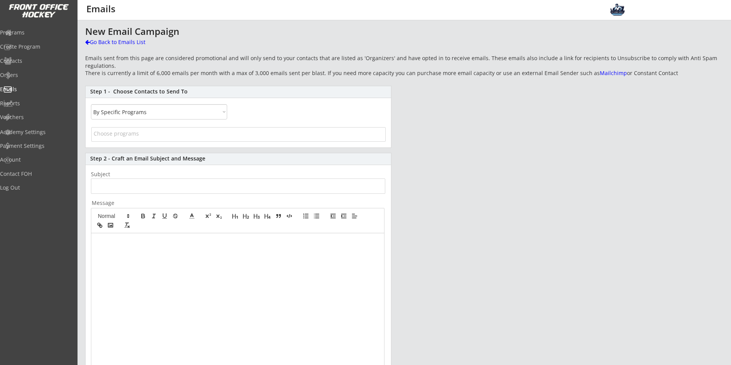
click at [156, 113] on select "All By Specific Programs Within Birth Year Range" at bounding box center [159, 111] width 136 height 15
click at [222, 317] on div at bounding box center [237, 306] width 293 height 144
click at [189, 103] on div "Step 1 - Choose Contacts to Send To All By Specific Programs Within Birth Year …" at bounding box center [238, 117] width 306 height 62
click at [181, 112] on select "All By Specific Programs Within Birth Year Range" at bounding box center [159, 111] width 136 height 15
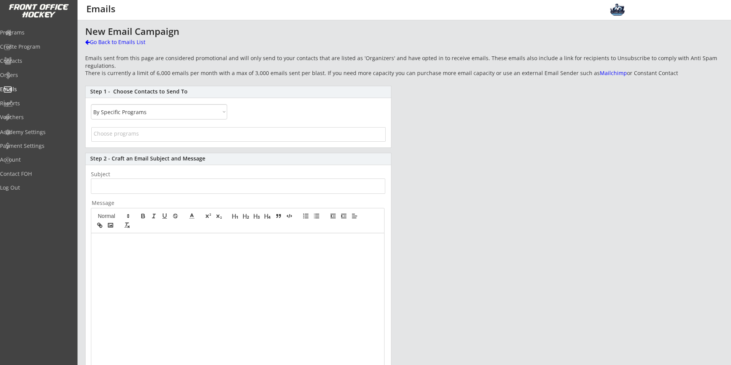
click at [145, 140] on span at bounding box center [238, 135] width 293 height 15
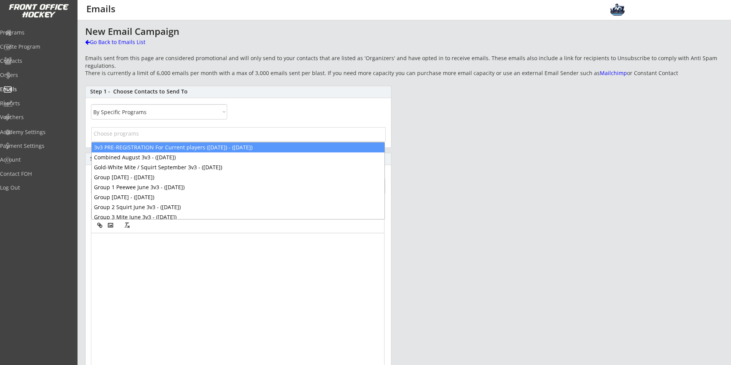
click at [145, 138] on span at bounding box center [238, 135] width 293 height 15
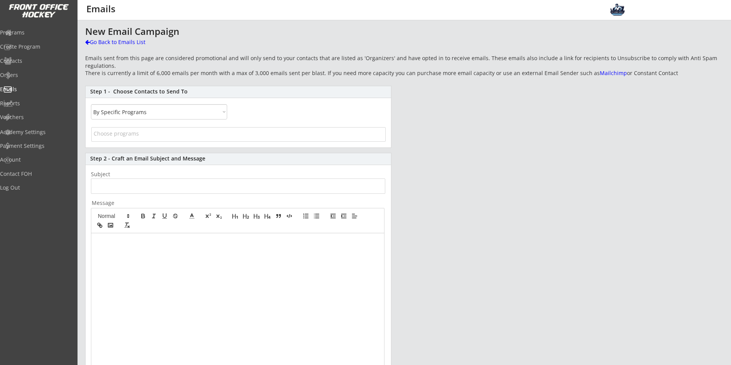
click at [153, 117] on select "All By Specific Programs Within Birth Year Range" at bounding box center [159, 111] width 136 height 15
select select ""Within Birth Year Range""
click at [91, 104] on select "All By Specific Programs Within Birth Year Range" at bounding box center [159, 111] width 136 height 15
click at [114, 137] on input "input" at bounding box center [106, 134] width 31 height 15
click at [110, 138] on input "input" at bounding box center [106, 134] width 31 height 15
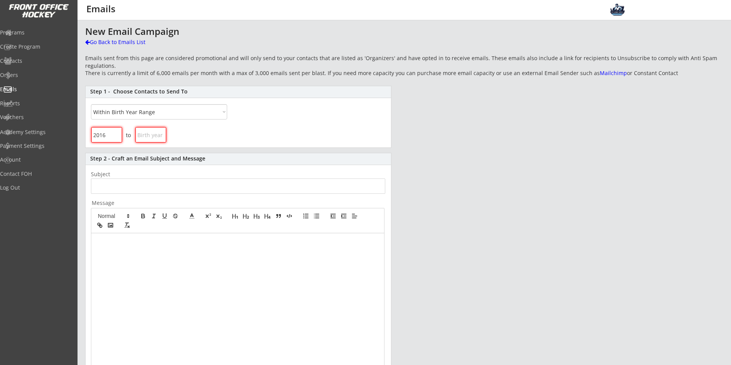
click at [110, 138] on input "input" at bounding box center [106, 134] width 31 height 15
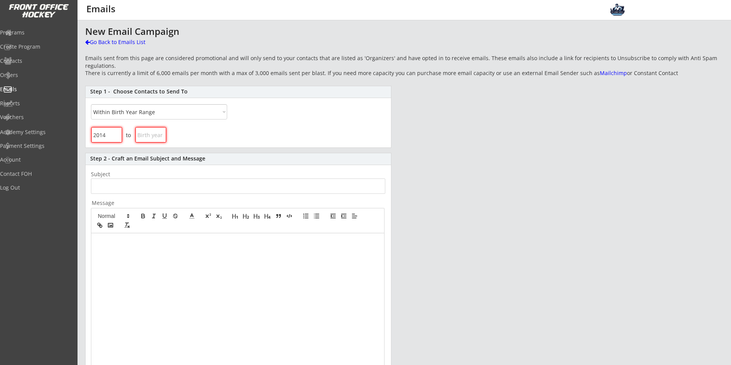
type input "2014"
click at [157, 134] on input "input" at bounding box center [150, 134] width 31 height 15
type input "2016"
click at [233, 134] on div "to" at bounding box center [238, 136] width 305 height 22
click at [259, 134] on div "to" at bounding box center [238, 136] width 305 height 22
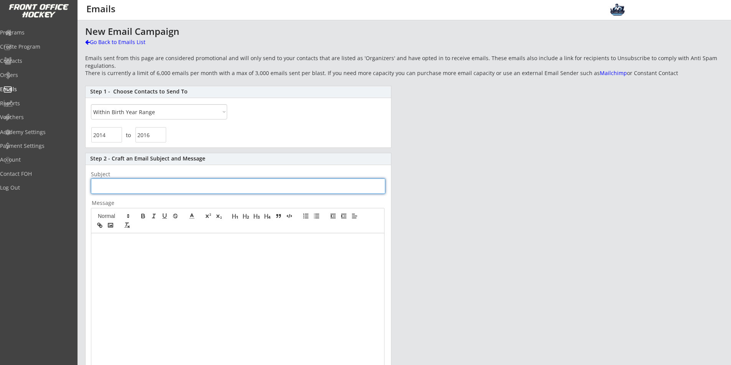
click at [134, 186] on input "input" at bounding box center [238, 186] width 294 height 15
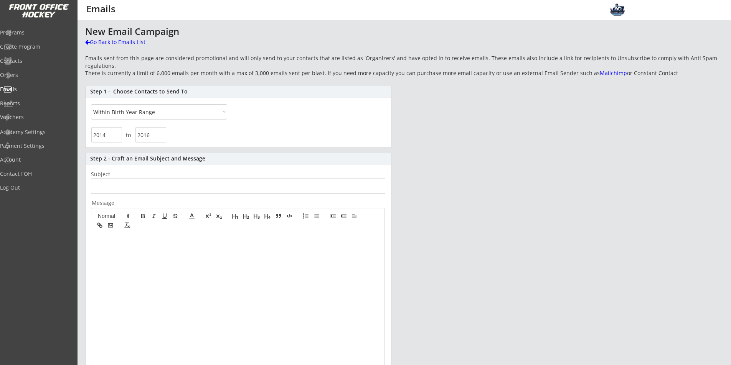
click at [268, 113] on div "Step 1 - Choose Contacts to Send To All By Specific Programs Within Birth Year …" at bounding box center [238, 117] width 306 height 62
click at [284, 137] on div "to" at bounding box center [238, 136] width 305 height 22
click at [111, 138] on input "input" at bounding box center [106, 134] width 31 height 15
click at [156, 137] on input "input" at bounding box center [150, 134] width 31 height 15
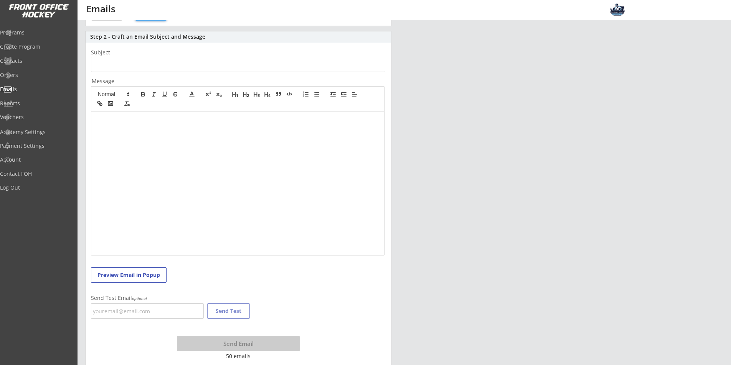
scroll to position [128, 0]
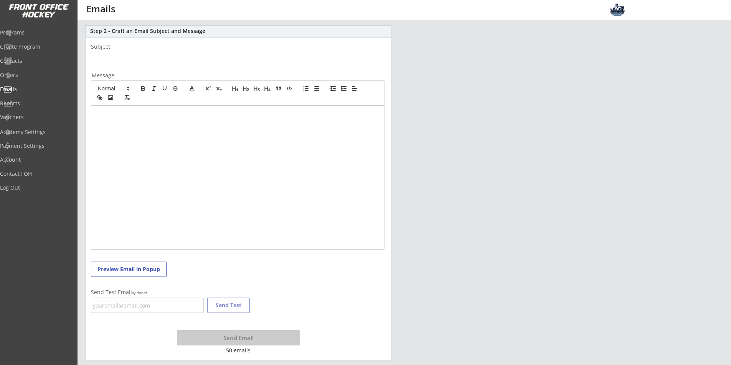
drag, startPoint x: 255, startPoint y: 356, endPoint x: 220, endPoint y: 354, distance: 34.9
click at [220, 354] on div "Send Email 50 emails" at bounding box center [238, 340] width 167 height 38
drag, startPoint x: 234, startPoint y: 354, endPoint x: 245, endPoint y: 354, distance: 10.4
click at [245, 354] on div "50 emails" at bounding box center [237, 351] width 57 height 8
click at [251, 354] on div "50 emails" at bounding box center [237, 351] width 57 height 8
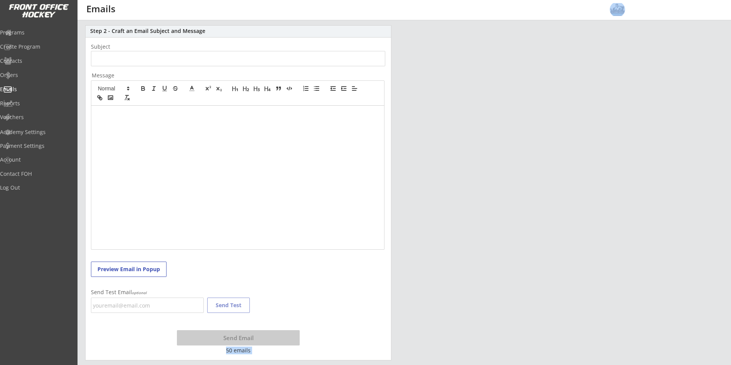
drag, startPoint x: 251, startPoint y: 353, endPoint x: 230, endPoint y: 354, distance: 21.5
click at [230, 354] on div "50 emails" at bounding box center [237, 351] width 57 height 8
click at [401, 257] on div "New Email Campaign Go Back to Emails List Emails sent from this page are consid…" at bounding box center [404, 130] width 638 height 462
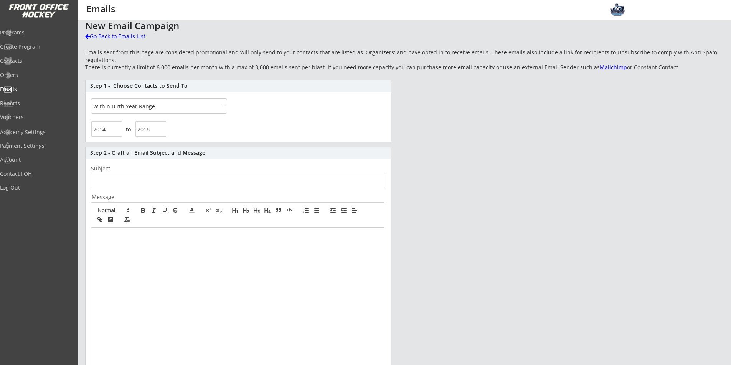
scroll to position [0, 0]
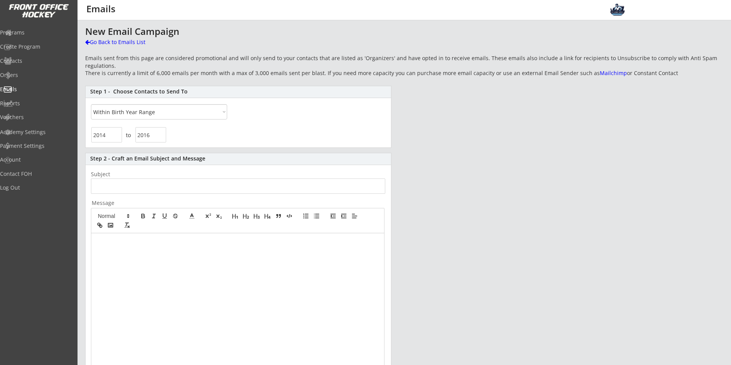
click at [113, 139] on input "input" at bounding box center [106, 134] width 31 height 15
click at [244, 124] on div "Step 1 - Choose Contacts to Send To All By Specific Programs Within Birth Year …" at bounding box center [238, 117] width 306 height 62
click at [353, 134] on div "to" at bounding box center [238, 136] width 305 height 22
click at [115, 137] on input "input" at bounding box center [106, 134] width 31 height 15
click at [115, 136] on input "input" at bounding box center [106, 134] width 31 height 15
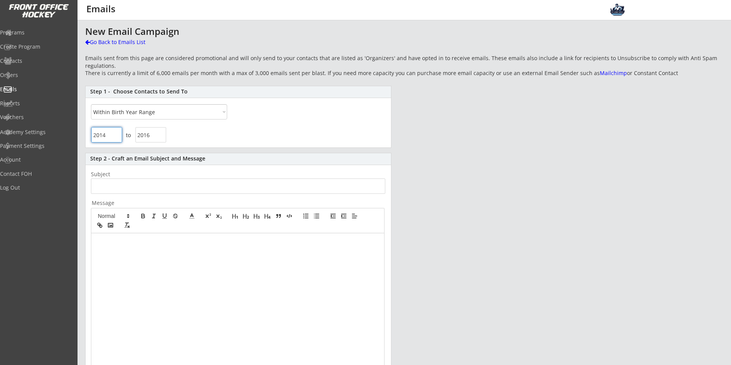
click at [115, 136] on input "input" at bounding box center [106, 134] width 31 height 15
click at [162, 134] on input "input" at bounding box center [150, 134] width 31 height 15
click at [163, 134] on input "input" at bounding box center [150, 134] width 31 height 15
click at [291, 136] on div "to" at bounding box center [238, 136] width 305 height 22
click at [187, 120] on div "Step 1 - Choose Contacts to Send To All By Specific Programs Within Birth Year …" at bounding box center [238, 117] width 306 height 62
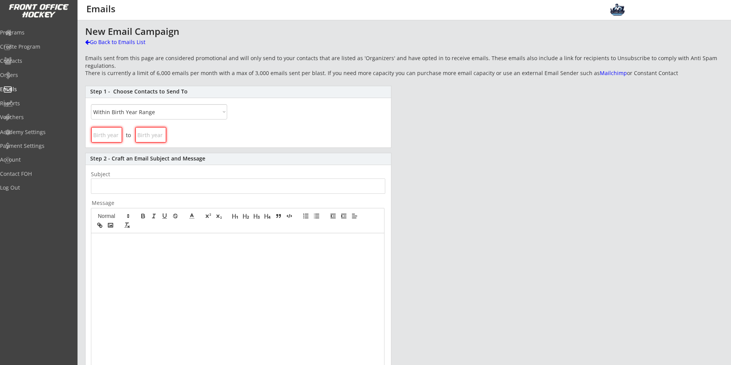
click at [189, 118] on select "All By Specific Programs Within Birth Year Range" at bounding box center [159, 111] width 136 height 15
click at [301, 112] on div "Step 1 - Choose Contacts to Send To All By Specific Programs Within Birth Year …" at bounding box center [238, 117] width 306 height 62
click at [415, 130] on div "New Email Campaign Go Back to Emails List Emails sent from this page are consid…" at bounding box center [404, 257] width 638 height 462
drag, startPoint x: 589, startPoint y: 75, endPoint x: 81, endPoint y: 29, distance: 510.2
click at [81, 29] on div "This is where you can view past emails you have sent, or send new ones. New Ema…" at bounding box center [403, 257] width 653 height 462
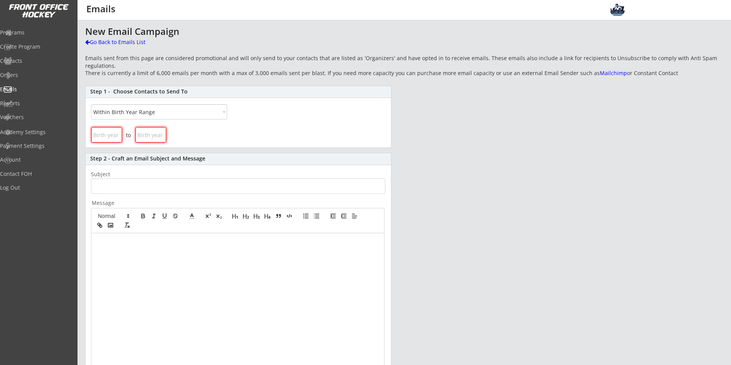
click at [81, 29] on div "This is where you can view past emails you have sent, or send new ones. New Ema…" at bounding box center [403, 257] width 653 height 462
click at [82, 28] on div "This is where you can view past emails you have sent, or send new ones. New Ema…" at bounding box center [403, 257] width 653 height 462
drag, startPoint x: 89, startPoint y: 28, endPoint x: 678, endPoint y: 79, distance: 591.3
click at [678, 79] on div "New Email Campaign Go Back to Emails List Emails sent from this page are consid…" at bounding box center [404, 257] width 638 height 462
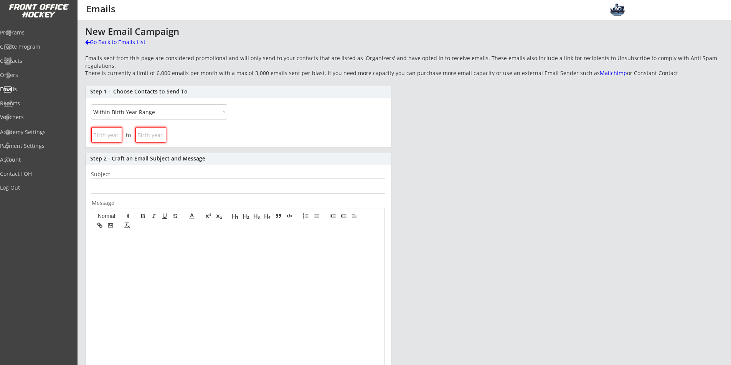
click at [678, 79] on div "Emails sent from this page are considered promotional and will only send to you…" at bounding box center [404, 66] width 638 height 25
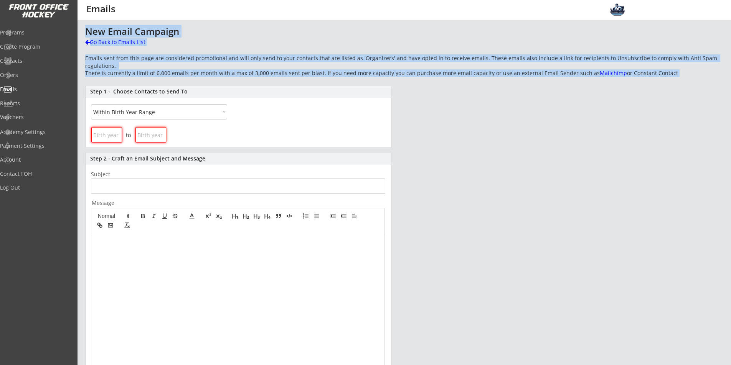
drag, startPoint x: 678, startPoint y: 79, endPoint x: 85, endPoint y: 31, distance: 595.2
click at [85, 31] on div "New Email Campaign Go Back to Emails List Emails sent from this page are consid…" at bounding box center [404, 257] width 638 height 462
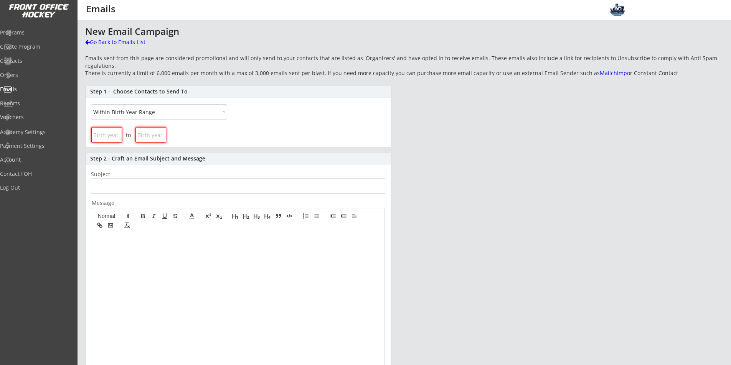
click at [82, 28] on div "This is where you can view past emails you have sent, or send new ones. New Ema…" at bounding box center [403, 257] width 653 height 462
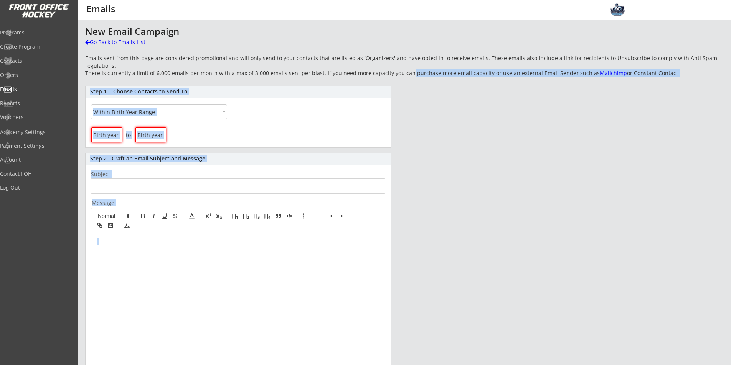
drag, startPoint x: 90, startPoint y: 23, endPoint x: 454, endPoint y: 78, distance: 367.6
click at [404, 67] on div "This is where you can view past emails you have sent, or send new ones. New Ema…" at bounding box center [403, 256] width 653 height 471
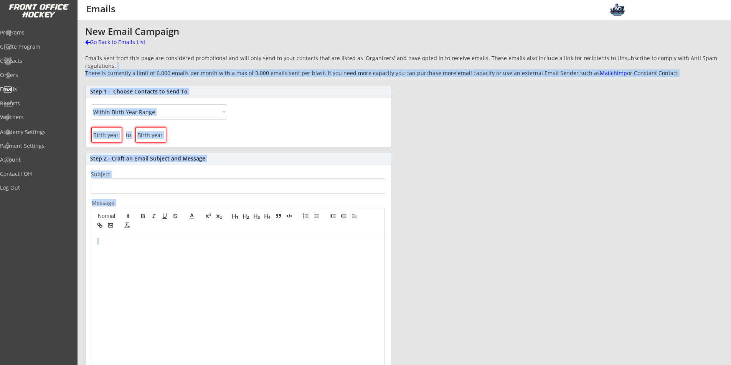
click at [463, 80] on div "New Email Campaign Go Back to Emails List Emails sent from this page are consid…" at bounding box center [404, 257] width 638 height 462
drag, startPoint x: 428, startPoint y: 69, endPoint x: 412, endPoint y: 67, distance: 15.8
click at [412, 67] on div "New Email Campaign Go Back to Emails List Emails sent from this page are consid…" at bounding box center [404, 257] width 638 height 462
drag, startPoint x: 437, startPoint y: 69, endPoint x: 433, endPoint y: 70, distance: 3.9
click at [437, 70] on div "Emails sent from this page are considered promotional and will only send to you…" at bounding box center [404, 65] width 638 height 23
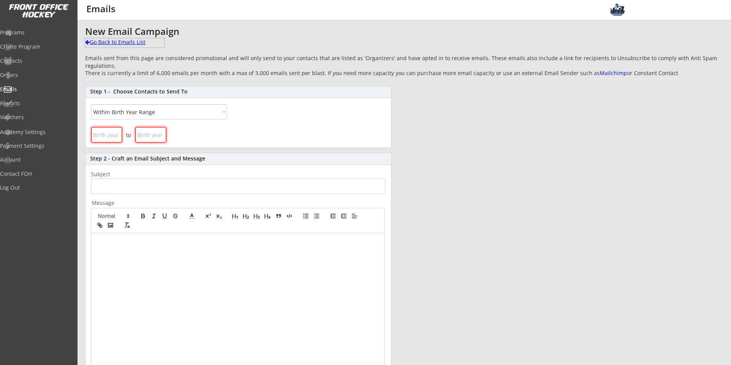
click at [108, 43] on div "Go Back to Emails List" at bounding box center [124, 42] width 79 height 8
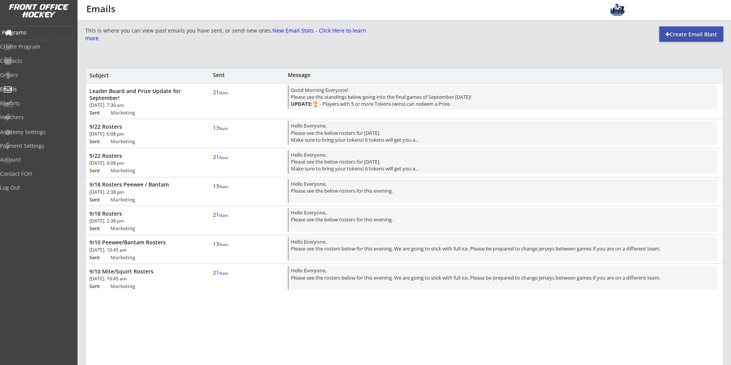
click at [33, 35] on div "Programs" at bounding box center [36, 32] width 69 height 5
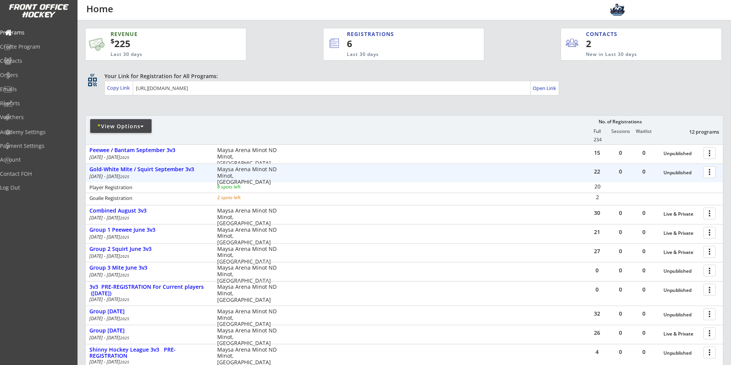
click at [205, 106] on div "REVENUE $ 225 Last 30 days REGISTRATIONS 6 Last 30 days CONTACTS 2 New in Last …" at bounding box center [404, 258] width 638 height 477
drag, startPoint x: 122, startPoint y: 135, endPoint x: 200, endPoint y: 168, distance: 84.9
click at [200, 168] on div "REVENUE $ 225 Last 30 days REGISTRATIONS 6 Last 30 days CONTACTS 2 New in Last …" at bounding box center [404, 258] width 638 height 477
click at [199, 113] on div "REVENUE $ 225 Last 30 days REGISTRATIONS 6 Last 30 days CONTACTS 2 New in Last …" at bounding box center [404, 258] width 638 height 477
drag, startPoint x: 362, startPoint y: 100, endPoint x: 92, endPoint y: 26, distance: 280.5
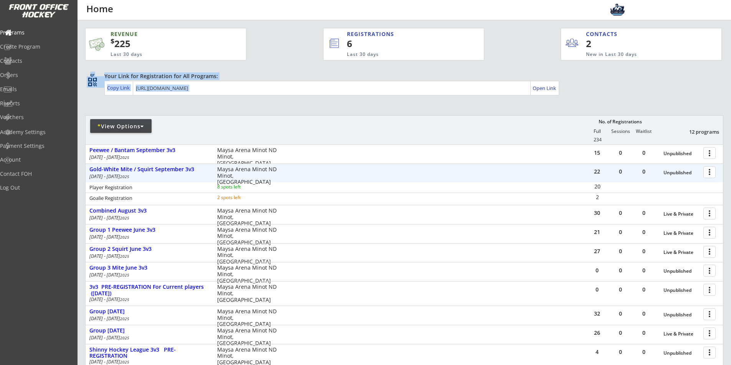
click at [92, 26] on div "REVENUE $ 225 Last 30 days REGISTRATIONS 6 Last 30 days CONTACTS 2 New in Last …" at bounding box center [404, 258] width 638 height 477
click at [391, 104] on div "REVENUE $ 225 Last 30 days REGISTRATIONS 6 Last 30 days CONTACTS 2 New in Last …" at bounding box center [404, 258] width 638 height 477
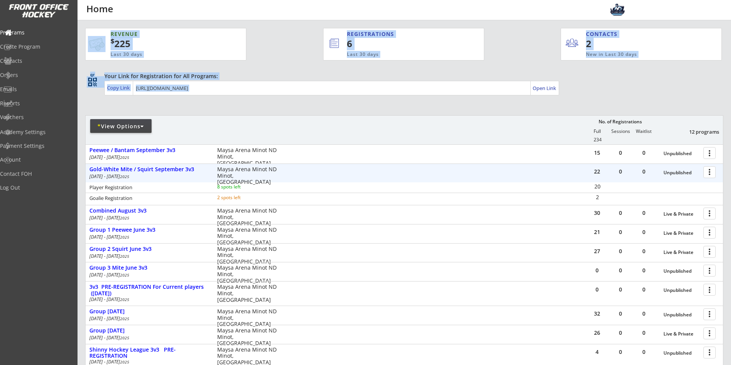
drag, startPoint x: 367, startPoint y: 110, endPoint x: 104, endPoint y: 31, distance: 275.2
click at [104, 31] on div "REVENUE $ 225 Last 30 days REGISTRATIONS 6 Last 30 days CONTACTS 2 New in Last …" at bounding box center [404, 258] width 638 height 477
click at [98, 23] on div "REVENUE $ 225 Last 30 days REGISTRATIONS 6 Last 30 days CONTACTS 2 New in Last …" at bounding box center [403, 40] width 636 height 41
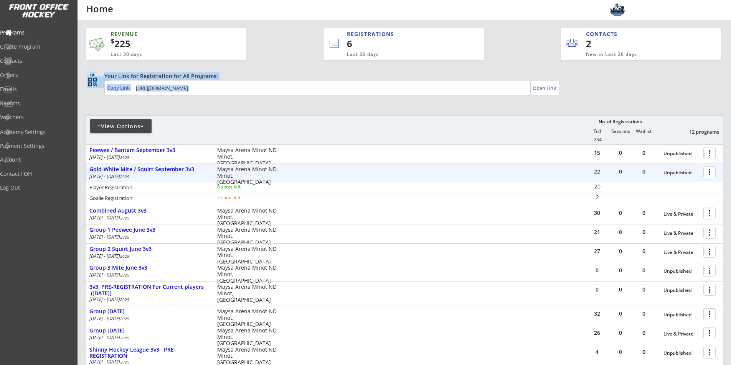
drag, startPoint x: 98, startPoint y: 23, endPoint x: 383, endPoint y: 103, distance: 295.5
click at [383, 103] on div "REVENUE $ 225 Last 30 days REGISTRATIONS 6 Last 30 days CONTACTS 2 New in Last …" at bounding box center [404, 258] width 638 height 477
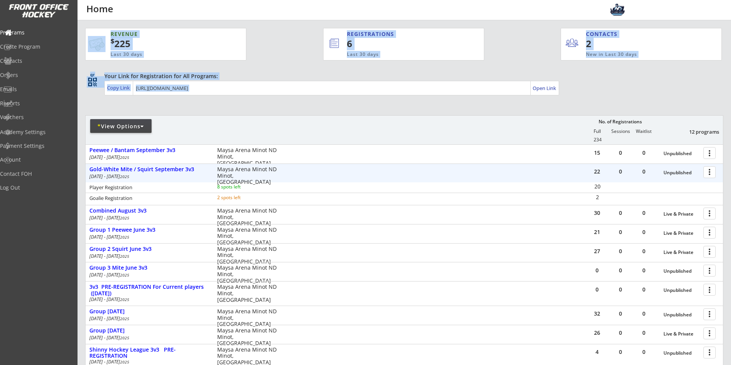
drag, startPoint x: 350, startPoint y: 104, endPoint x: 108, endPoint y: 35, distance: 251.7
click at [108, 35] on div "REVENUE $ 225 Last 30 days REGISTRATIONS 6 Last 30 days CONTACTS 2 New in Last …" at bounding box center [404, 258] width 638 height 477
click at [102, 27] on div "REVENUE $ 225 Last 30 days REGISTRATIONS 6 Last 30 days CONTACTS 2 New in Last …" at bounding box center [403, 40] width 636 height 41
drag, startPoint x: 102, startPoint y: 27, endPoint x: 109, endPoint y: 32, distance: 8.5
click at [109, 32] on div "REVENUE $ 225 Last 30 days REGISTRATIONS 6 Last 30 days CONTACTS 2 New in Last …" at bounding box center [403, 40] width 636 height 41
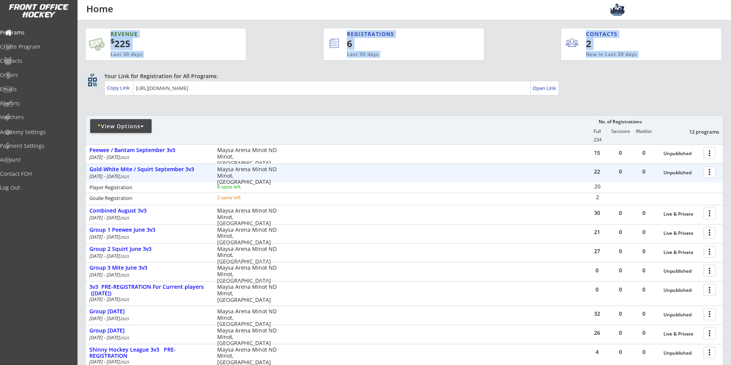
click at [267, 23] on div "REVENUE $ 225 Last 30 days REGISTRATIONS 6 Last 30 days CONTACTS 2 New in Last …" at bounding box center [403, 40] width 636 height 41
